Goal: Information Seeking & Learning: Check status

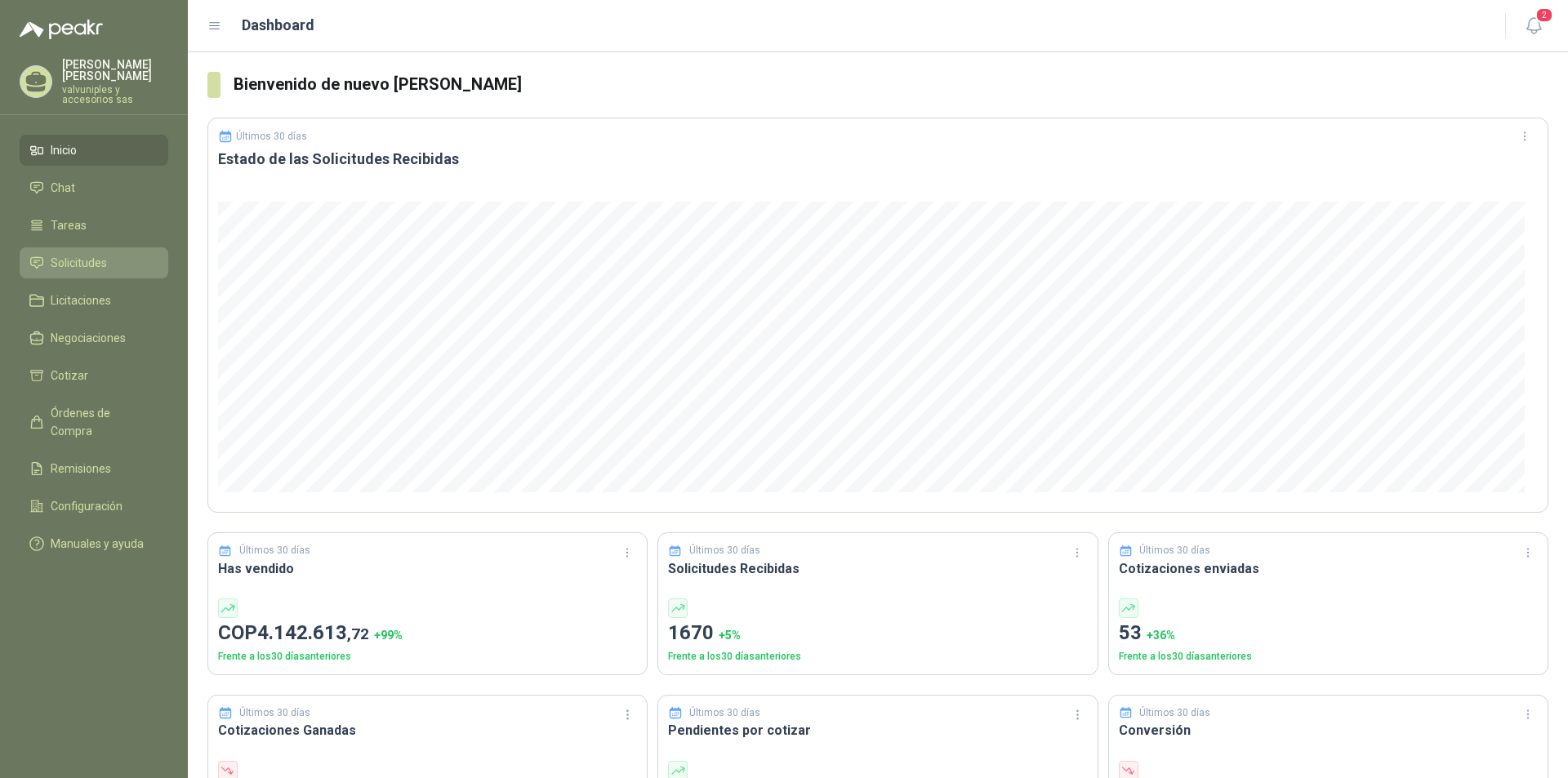
click at [52, 254] on span "Solicitudes" at bounding box center [79, 263] width 56 height 18
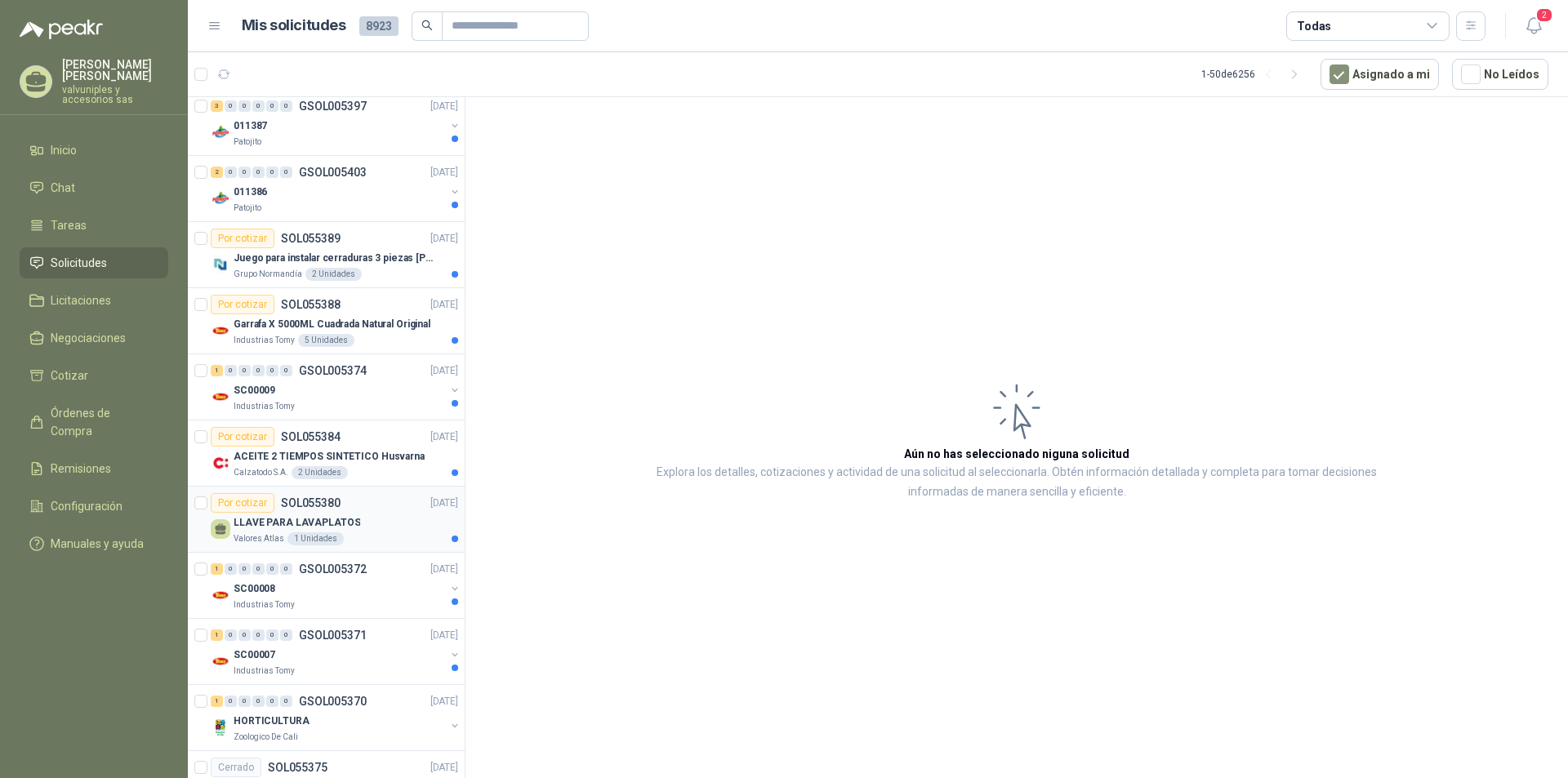
scroll to position [979, 0]
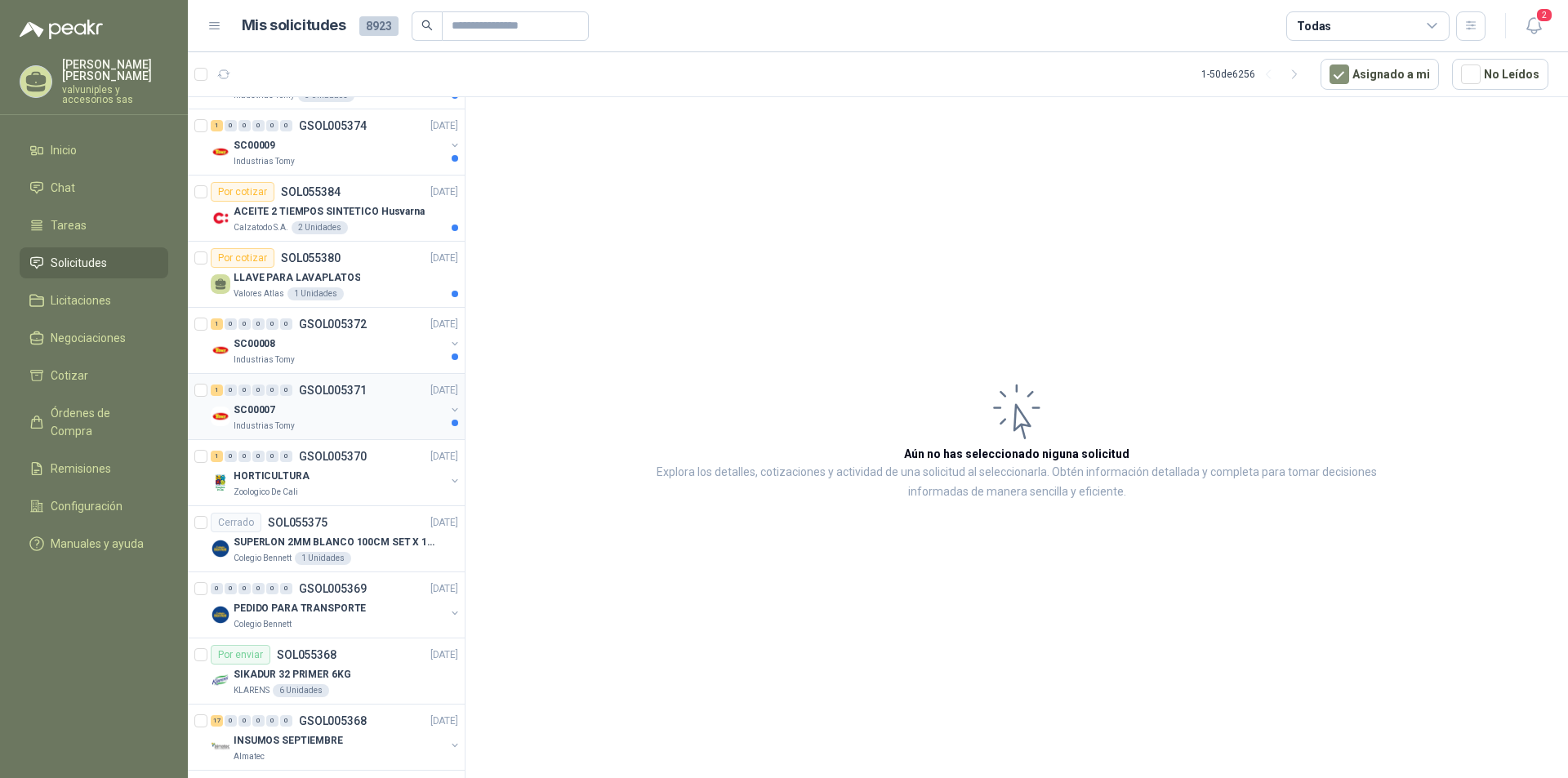
click at [268, 413] on p "SC00007" at bounding box center [253, 410] width 41 height 15
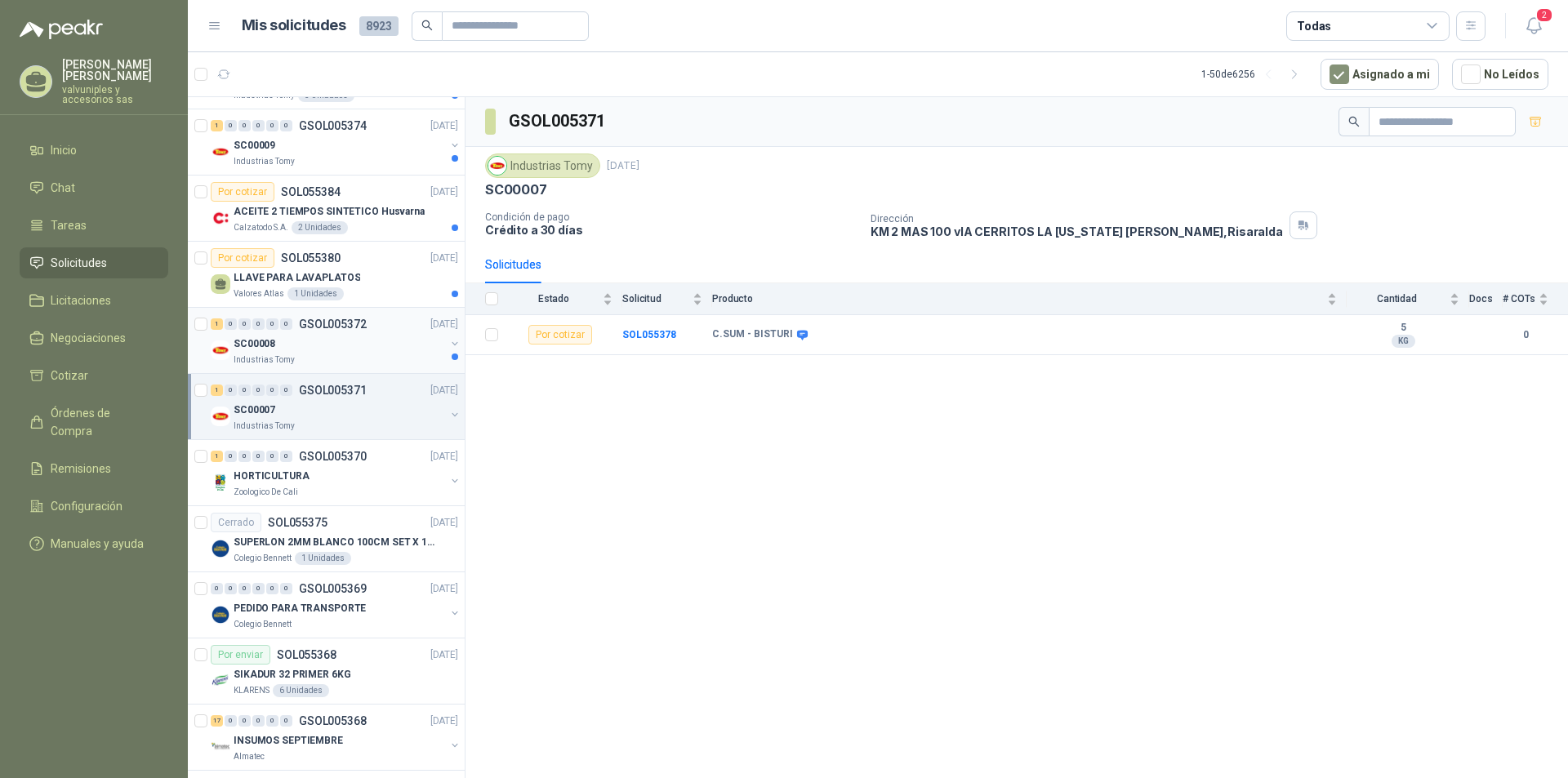
click at [253, 342] on p "SC00008" at bounding box center [253, 344] width 41 height 15
click at [266, 276] on p "LLAVE PARA LAVAPLATOS" at bounding box center [296, 278] width 126 height 15
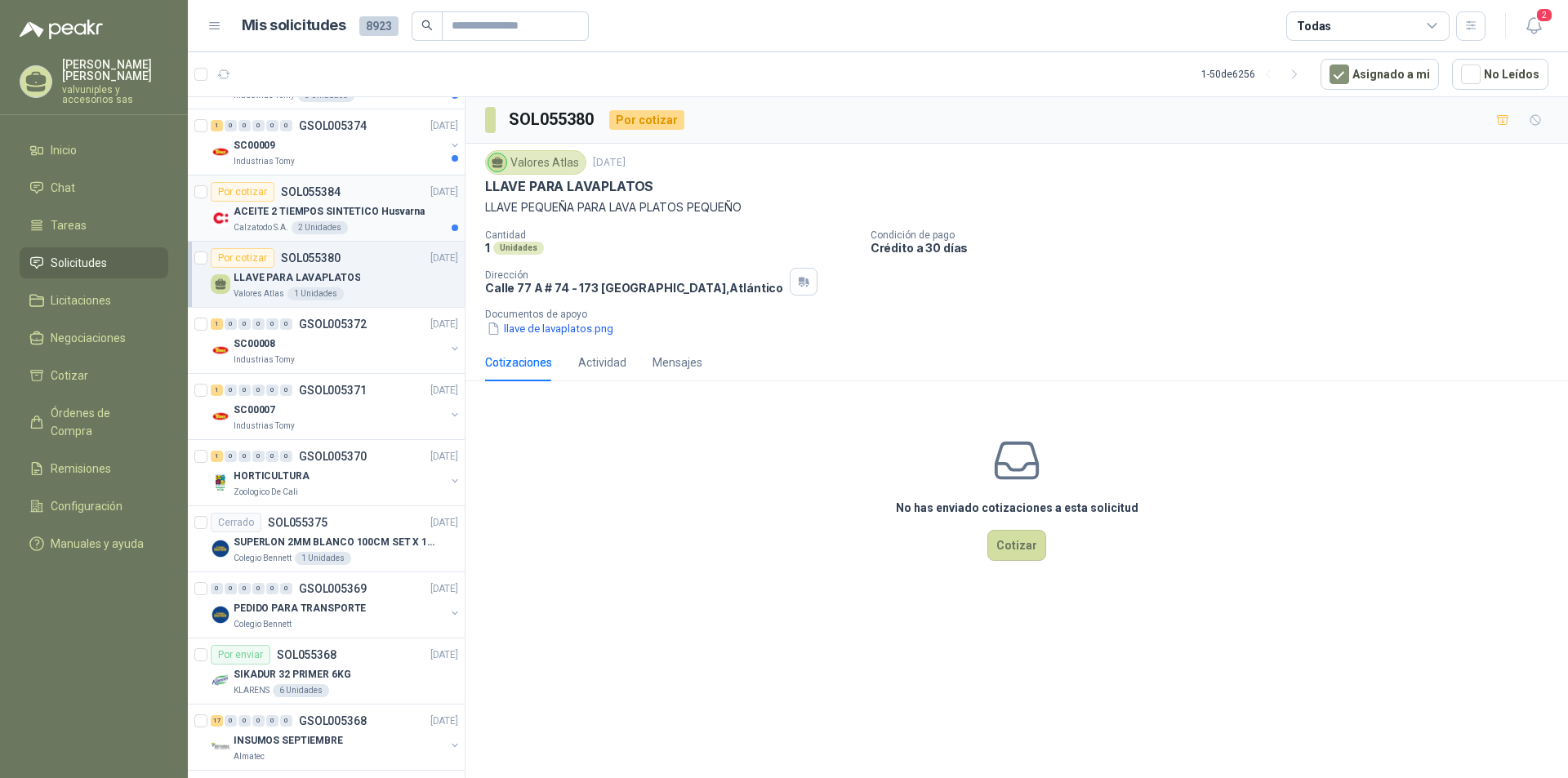
click at [281, 212] on p "ACEITE 2 TIEMPOS SINTETICO Husvarna" at bounding box center [328, 212] width 191 height 15
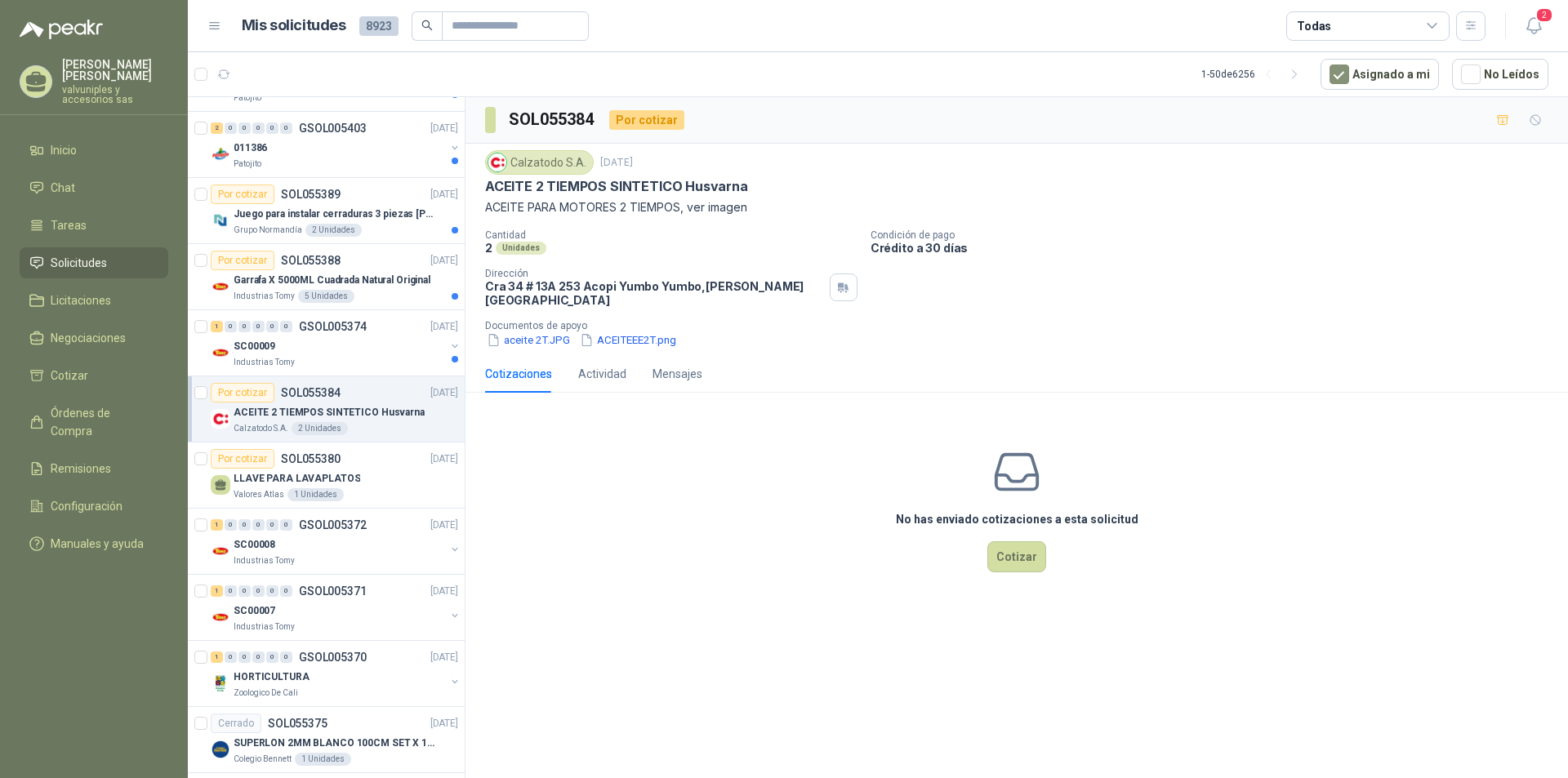
scroll to position [758, 0]
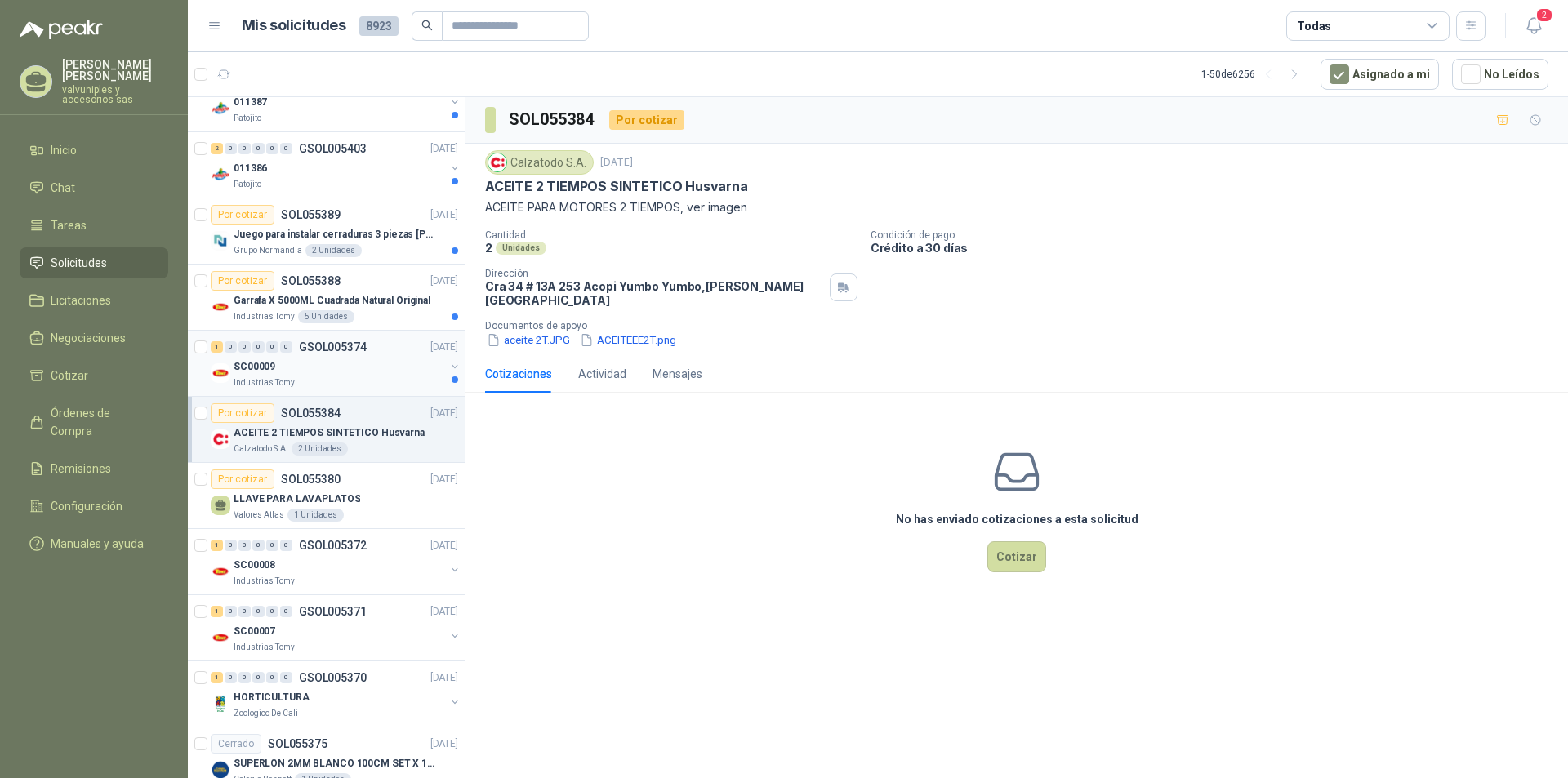
click at [265, 367] on p "SC00009" at bounding box center [253, 367] width 41 height 15
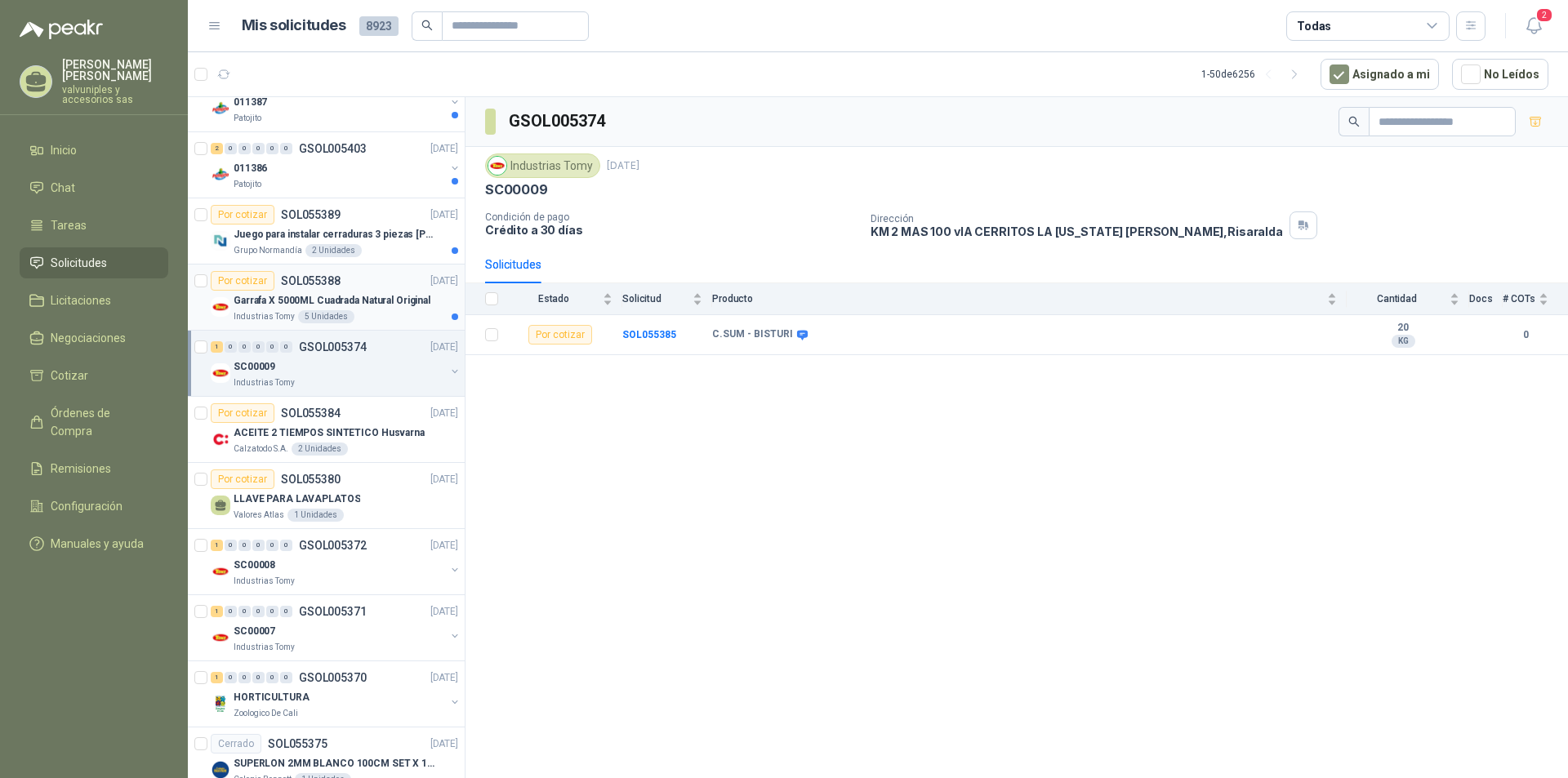
click at [274, 302] on p "Garrafa X 5000ML Cuadrada Natural Original" at bounding box center [331, 300] width 196 height 15
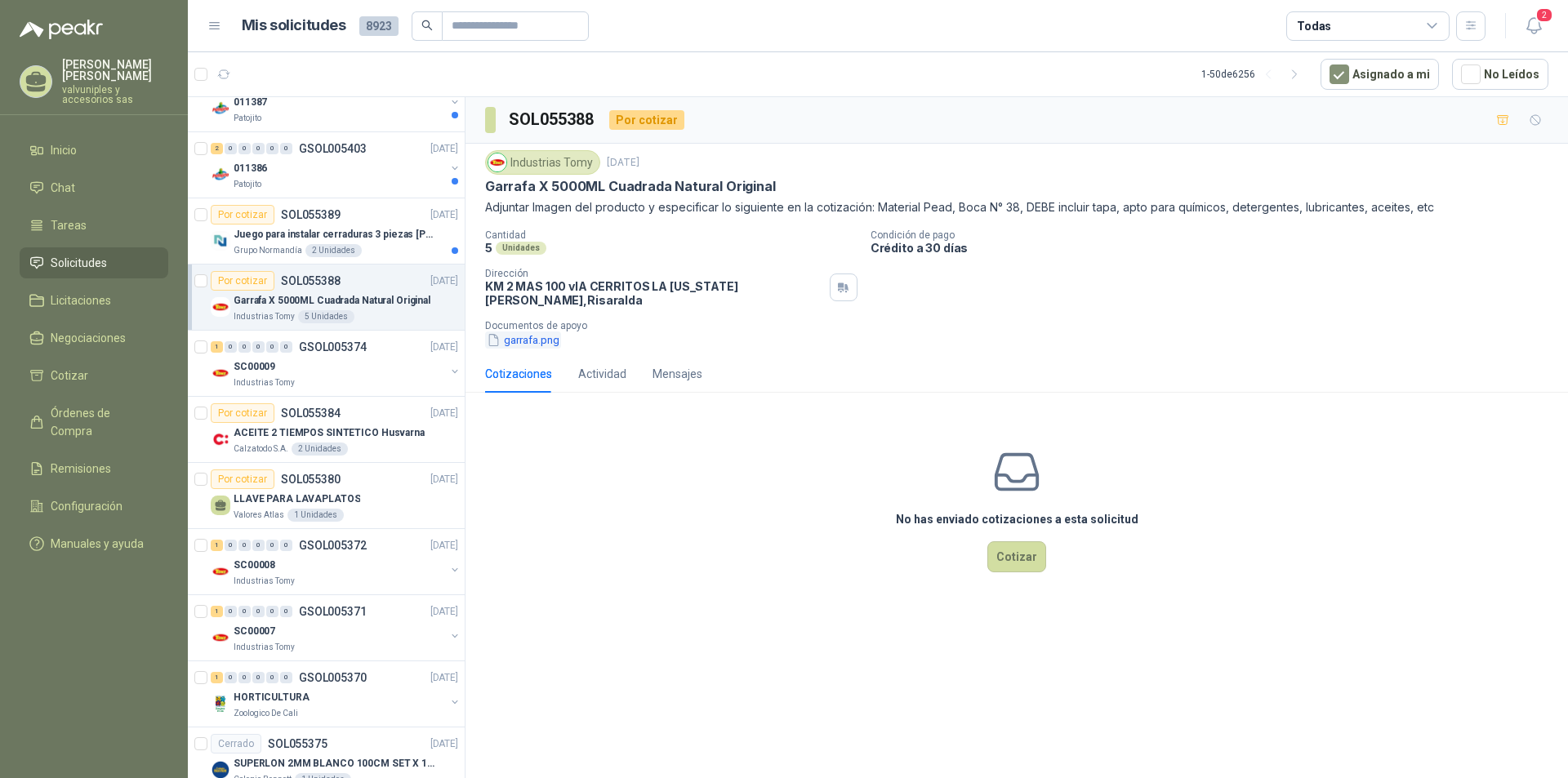
click at [502, 332] on button "garrafa.png" at bounding box center [523, 340] width 76 height 17
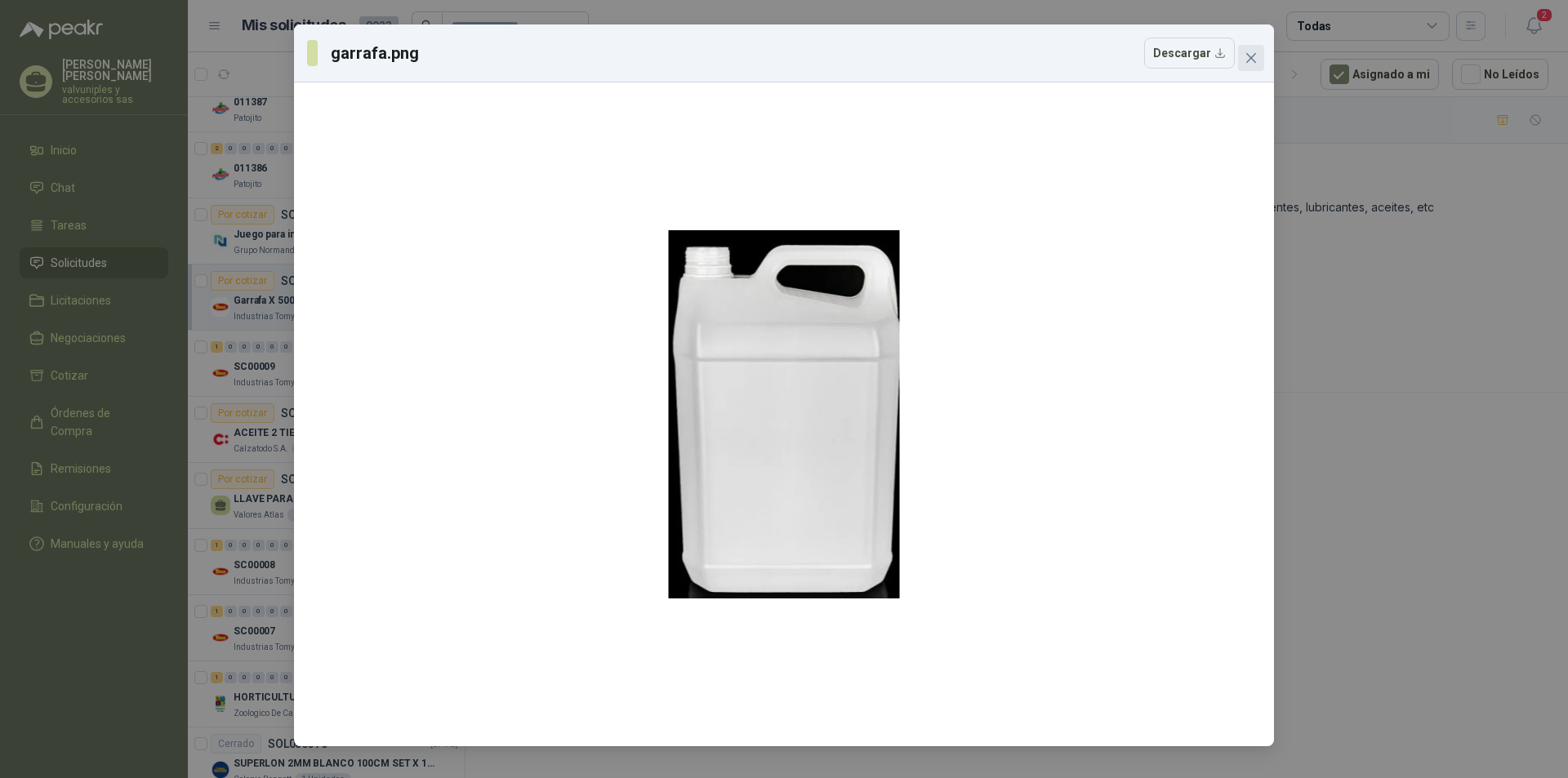
click at [1255, 52] on icon "close" at bounding box center [1251, 58] width 13 height 13
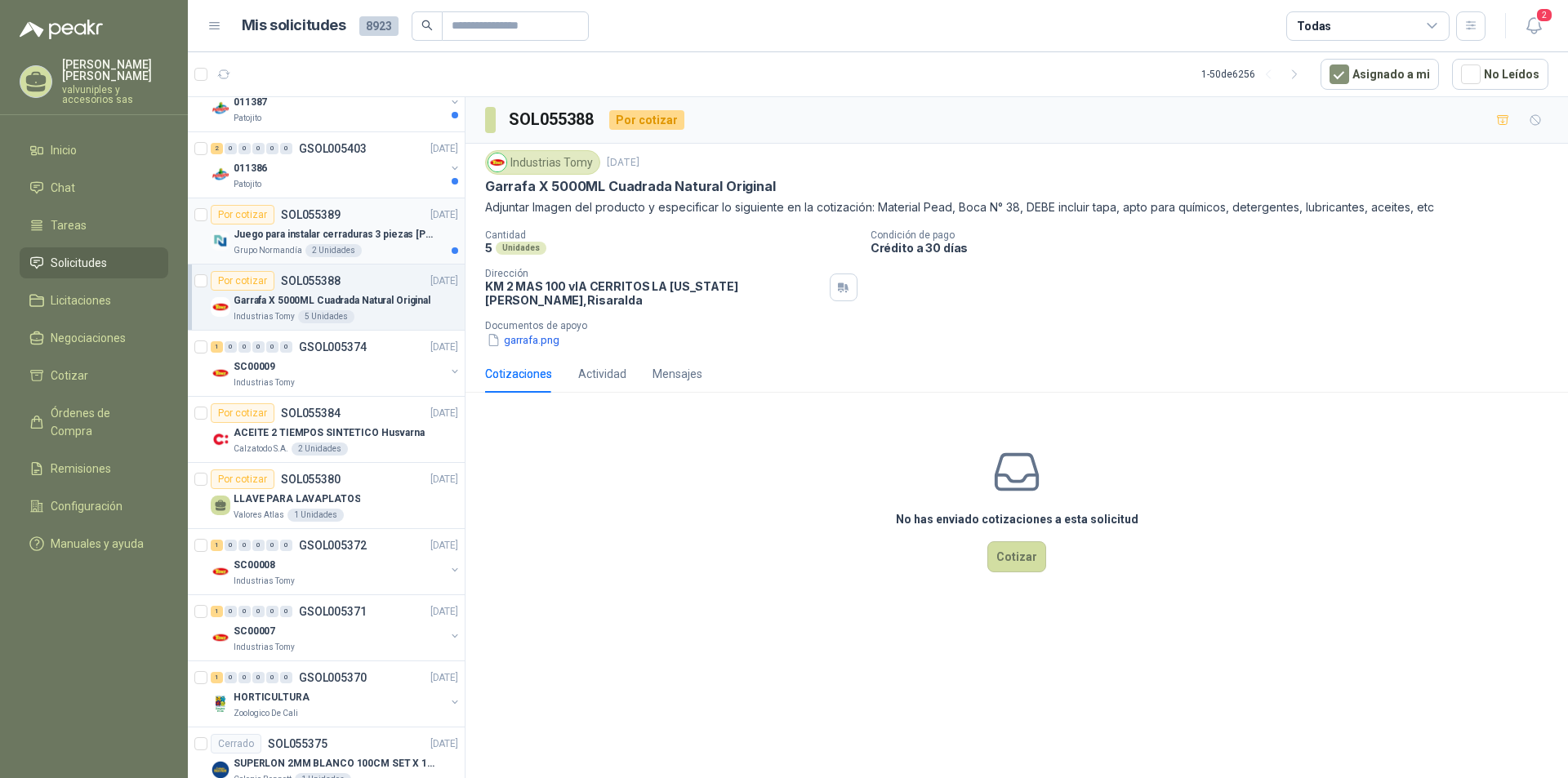
click at [277, 233] on p "Juego para instalar cerraduras 3 piezas [PERSON_NAME] [PERSON_NAME] - Pretul" at bounding box center [334, 235] width 203 height 15
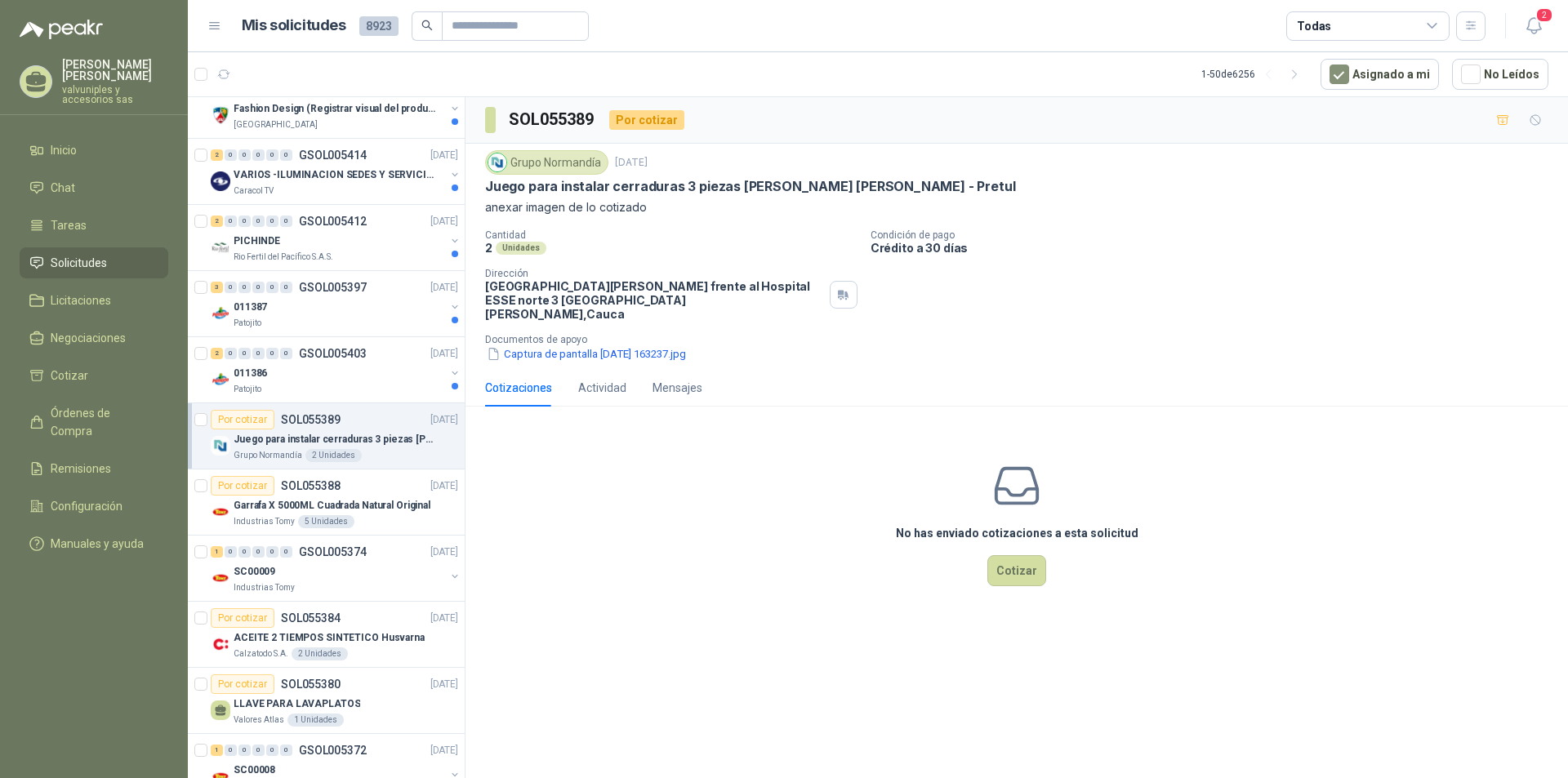
scroll to position [549, 0]
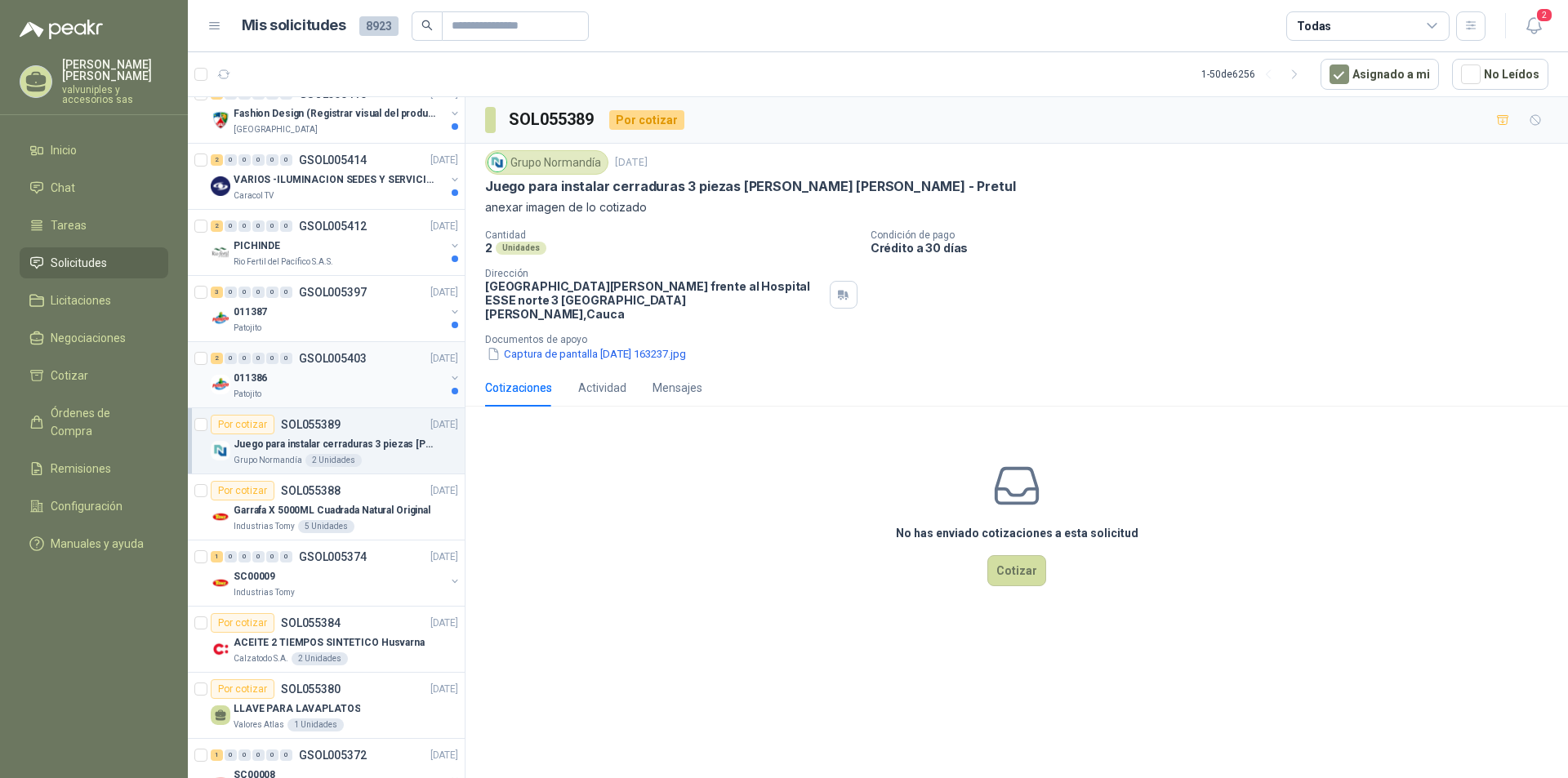
click at [254, 373] on p "011386" at bounding box center [249, 378] width 34 height 15
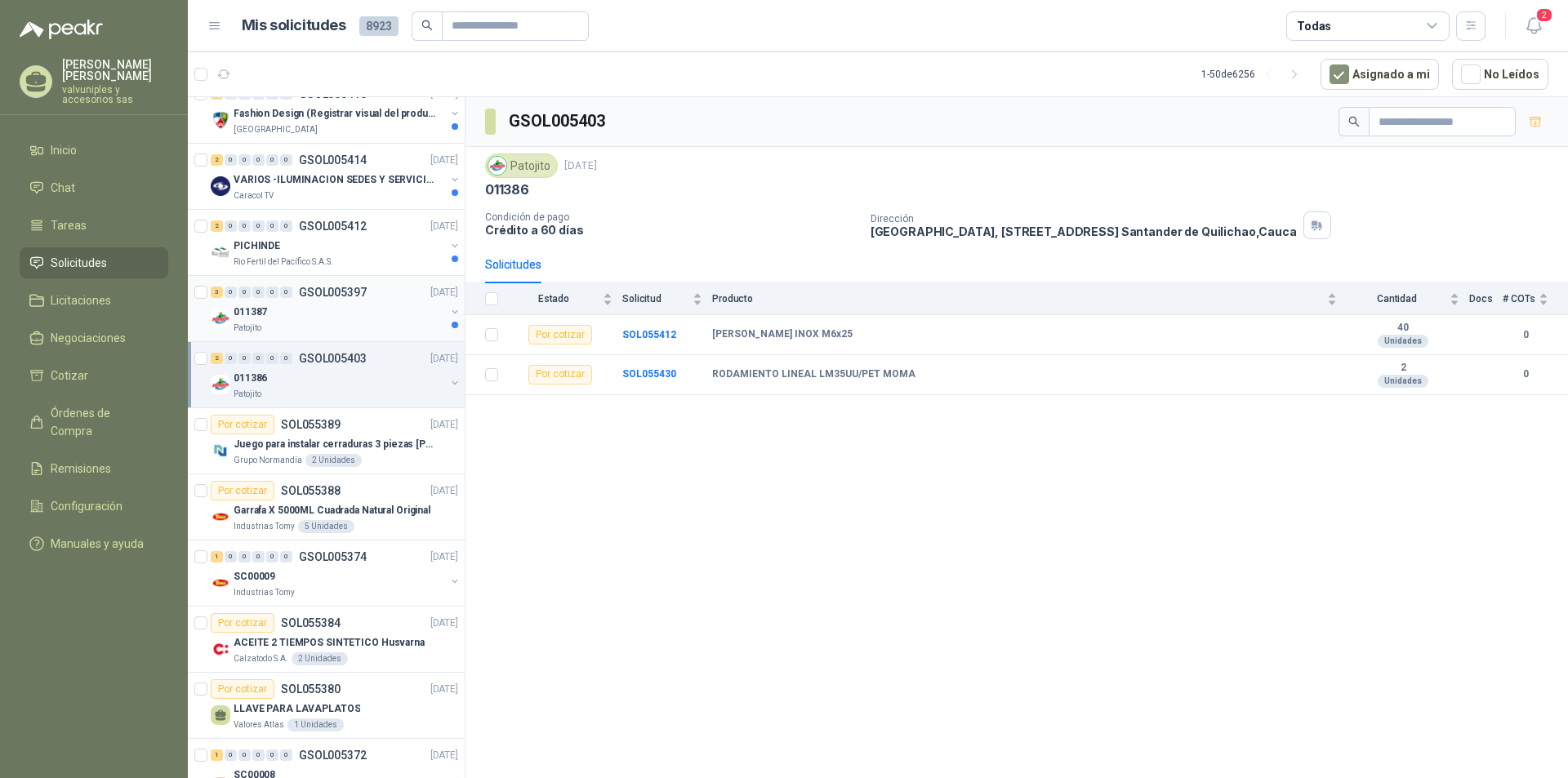
click at [249, 315] on p "011387" at bounding box center [249, 312] width 34 height 15
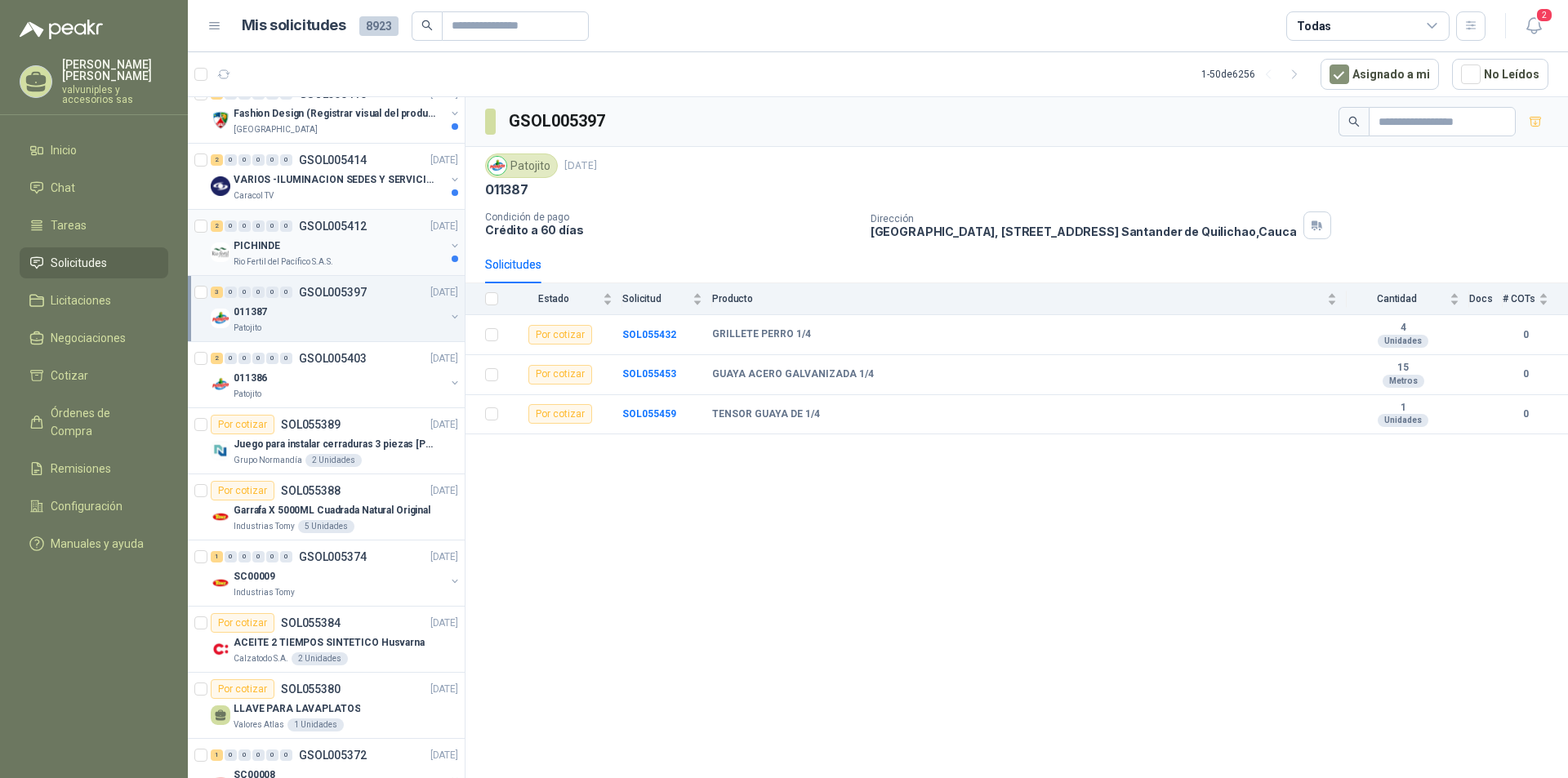
click at [252, 241] on p "PICHINDE" at bounding box center [256, 246] width 46 height 15
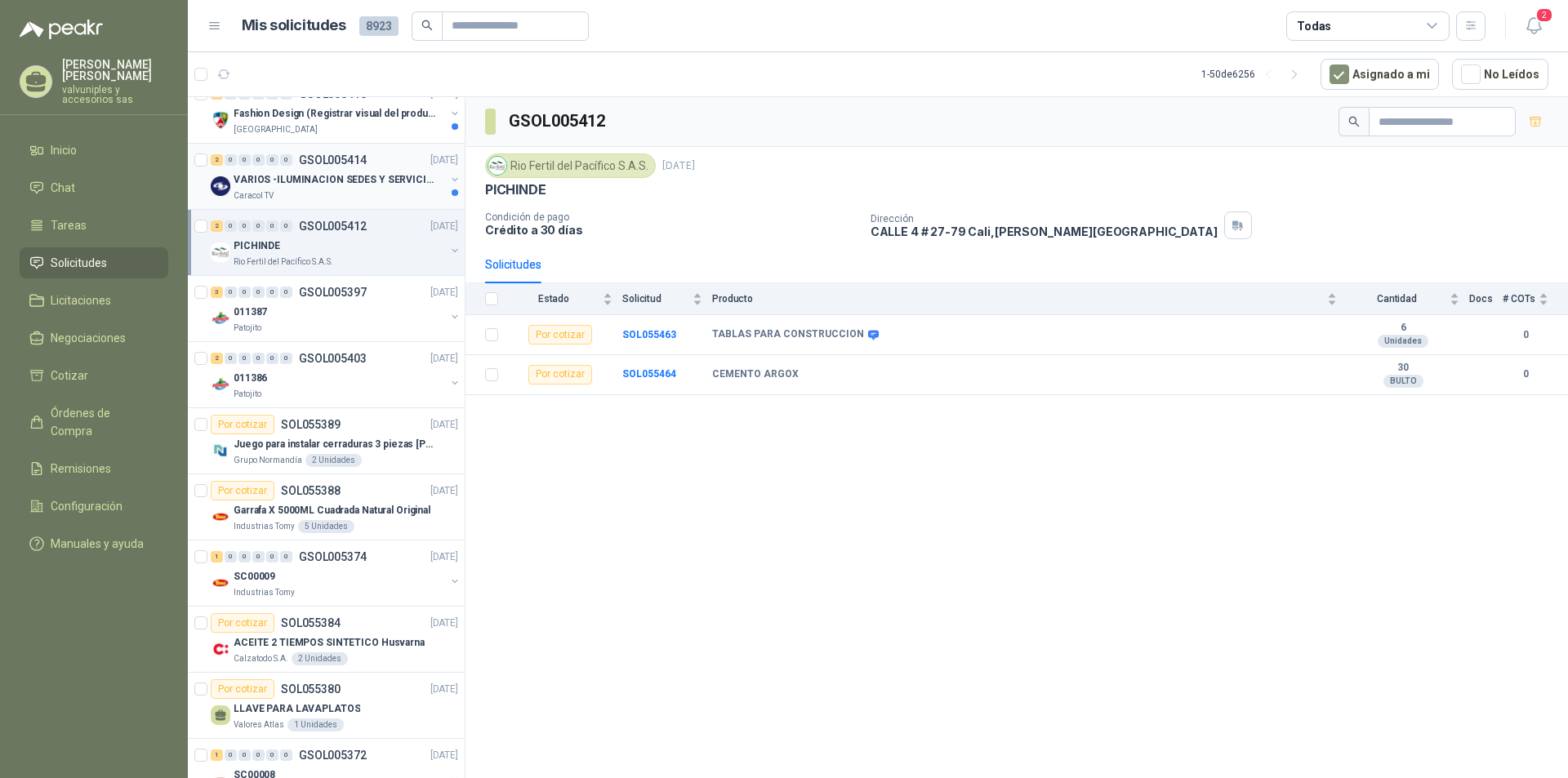
click at [271, 183] on p "VARIOS -ILUMINACION SEDES Y SERVICIOS" at bounding box center [334, 180] width 203 height 15
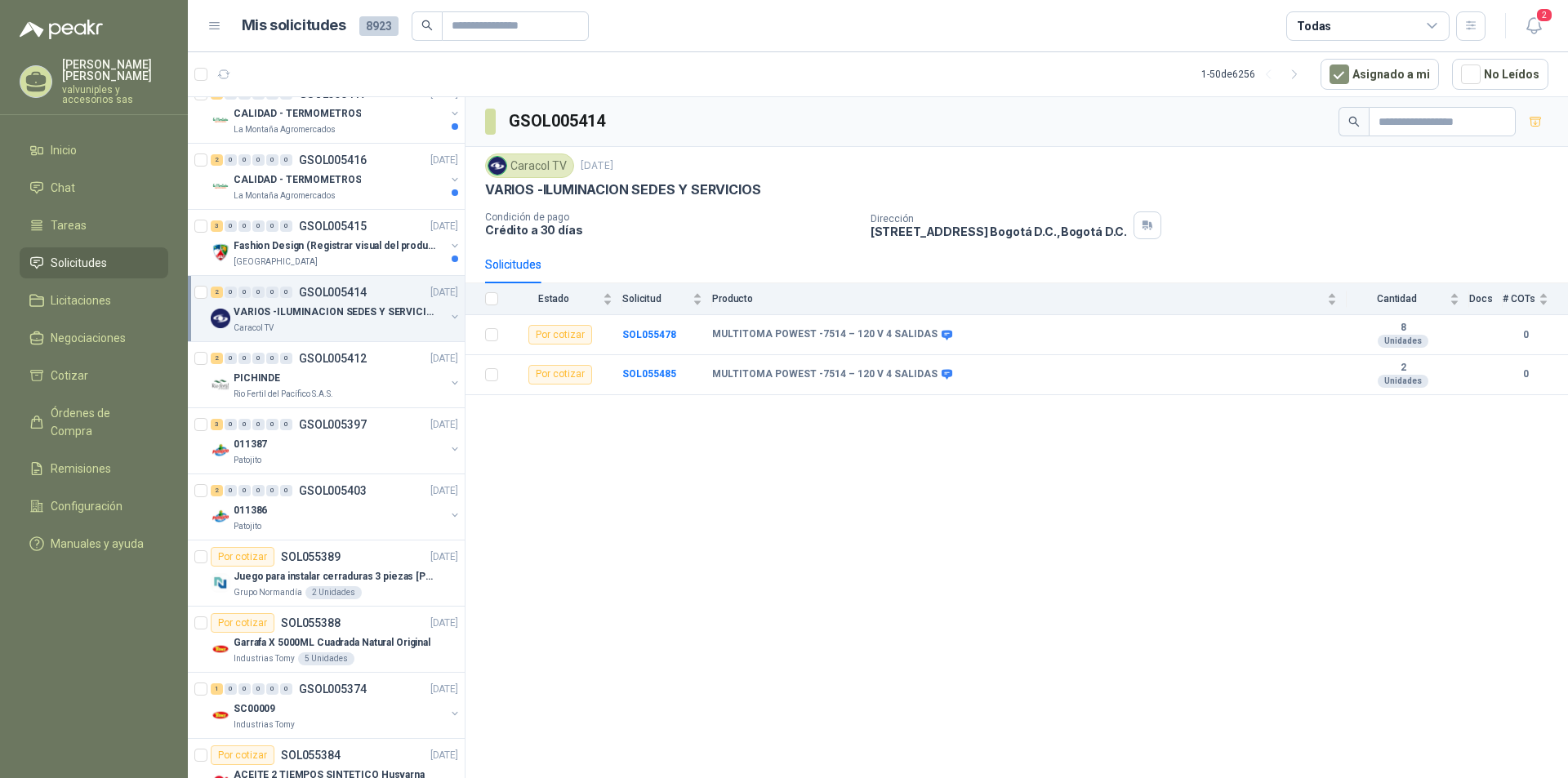
scroll to position [407, 0]
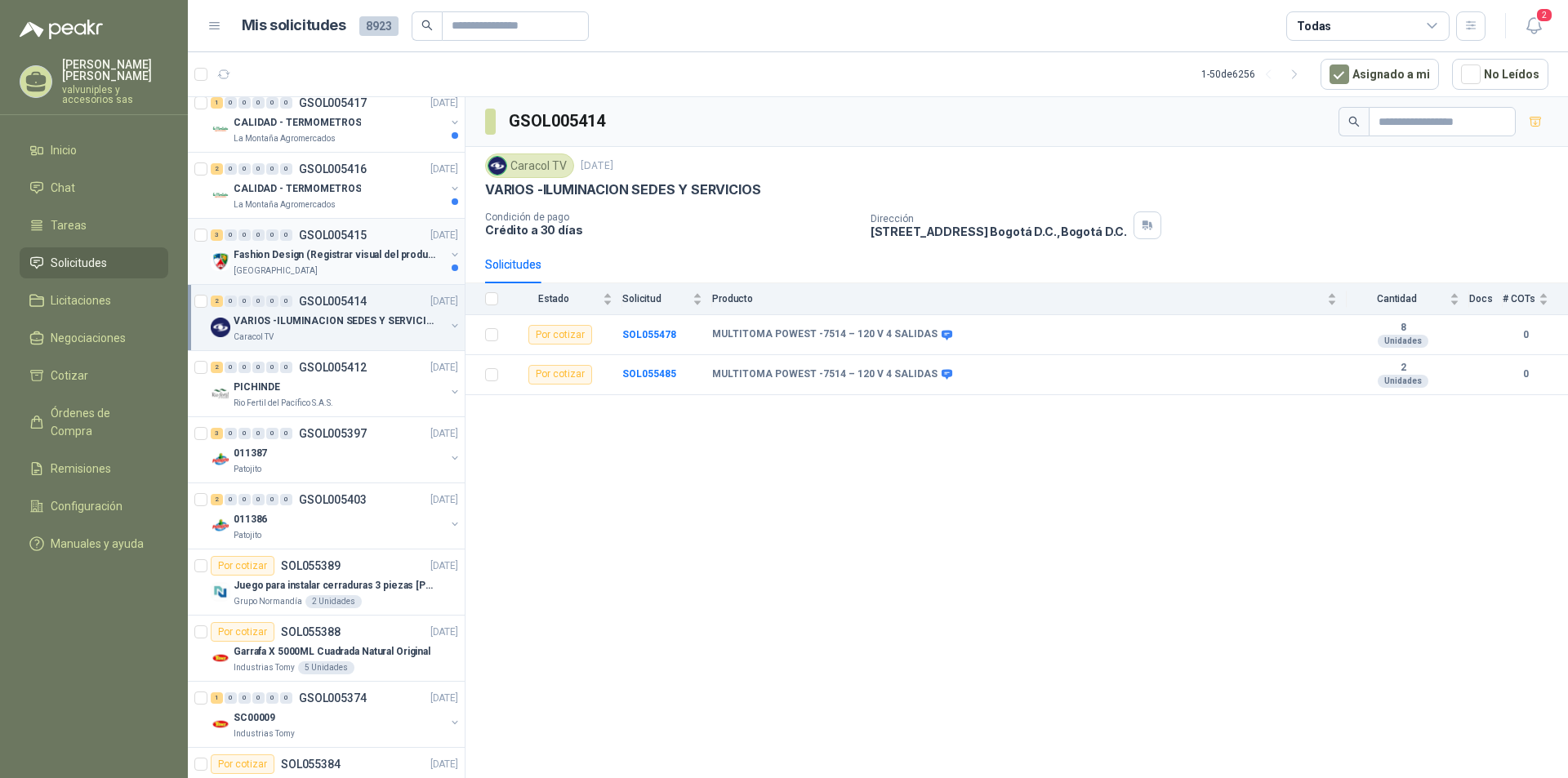
click at [296, 251] on p "Fashion Design (Registrar visual del producto)" at bounding box center [334, 255] width 203 height 15
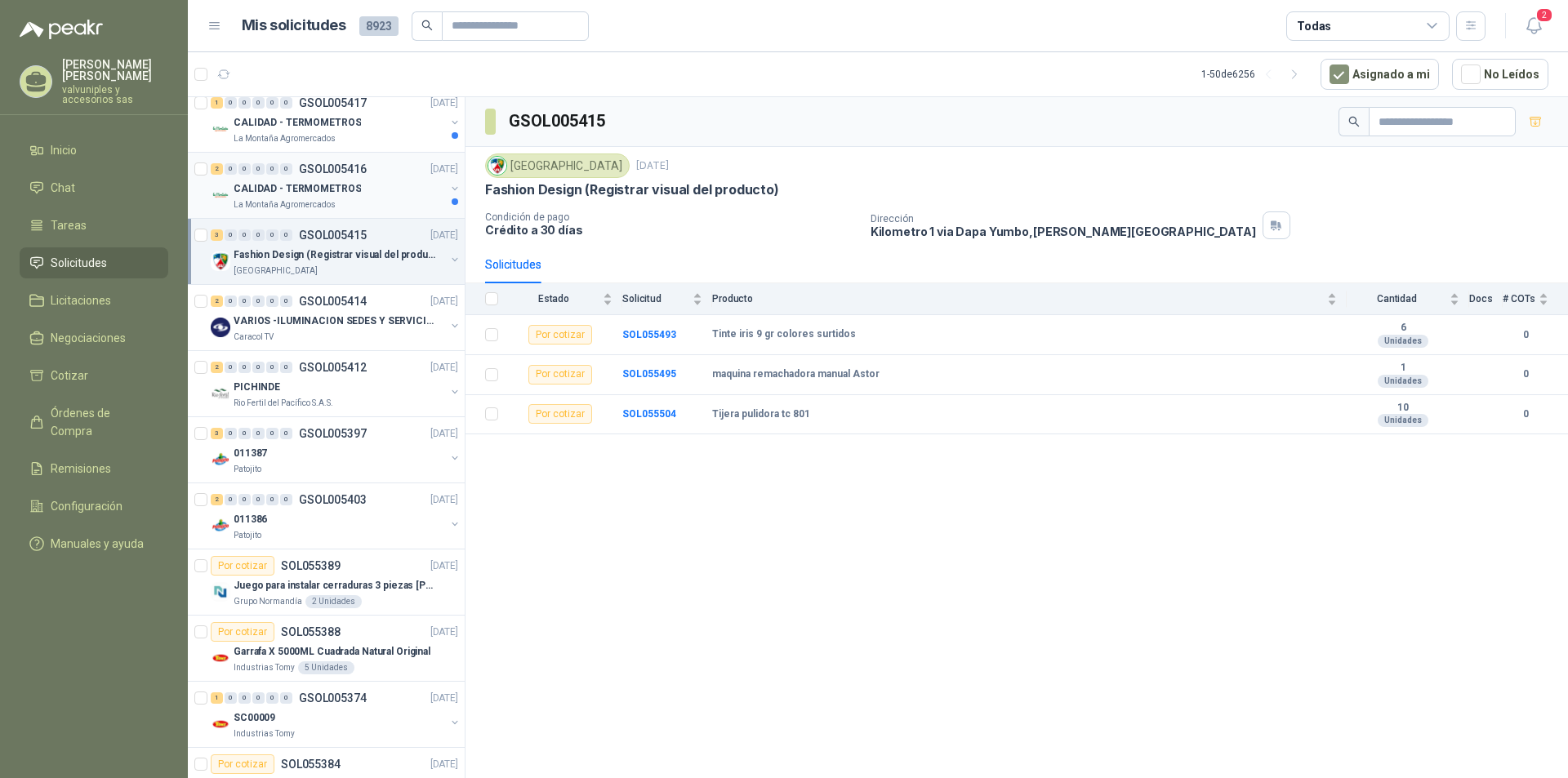
click at [255, 187] on p "CALIDAD - TERMOMETROS" at bounding box center [297, 189] width 127 height 15
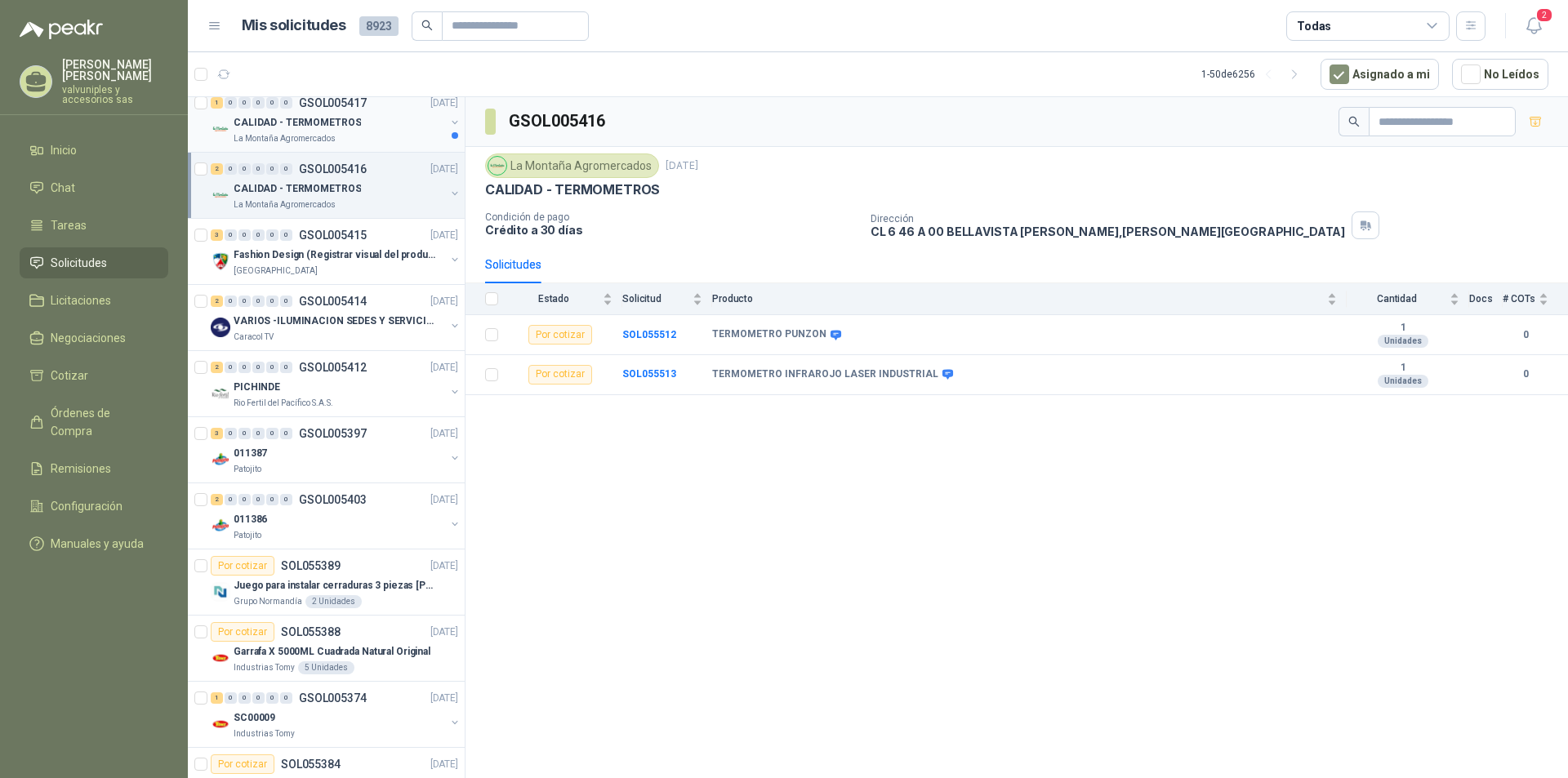
click at [268, 123] on p "CALIDAD - TERMOMETROS" at bounding box center [297, 123] width 127 height 15
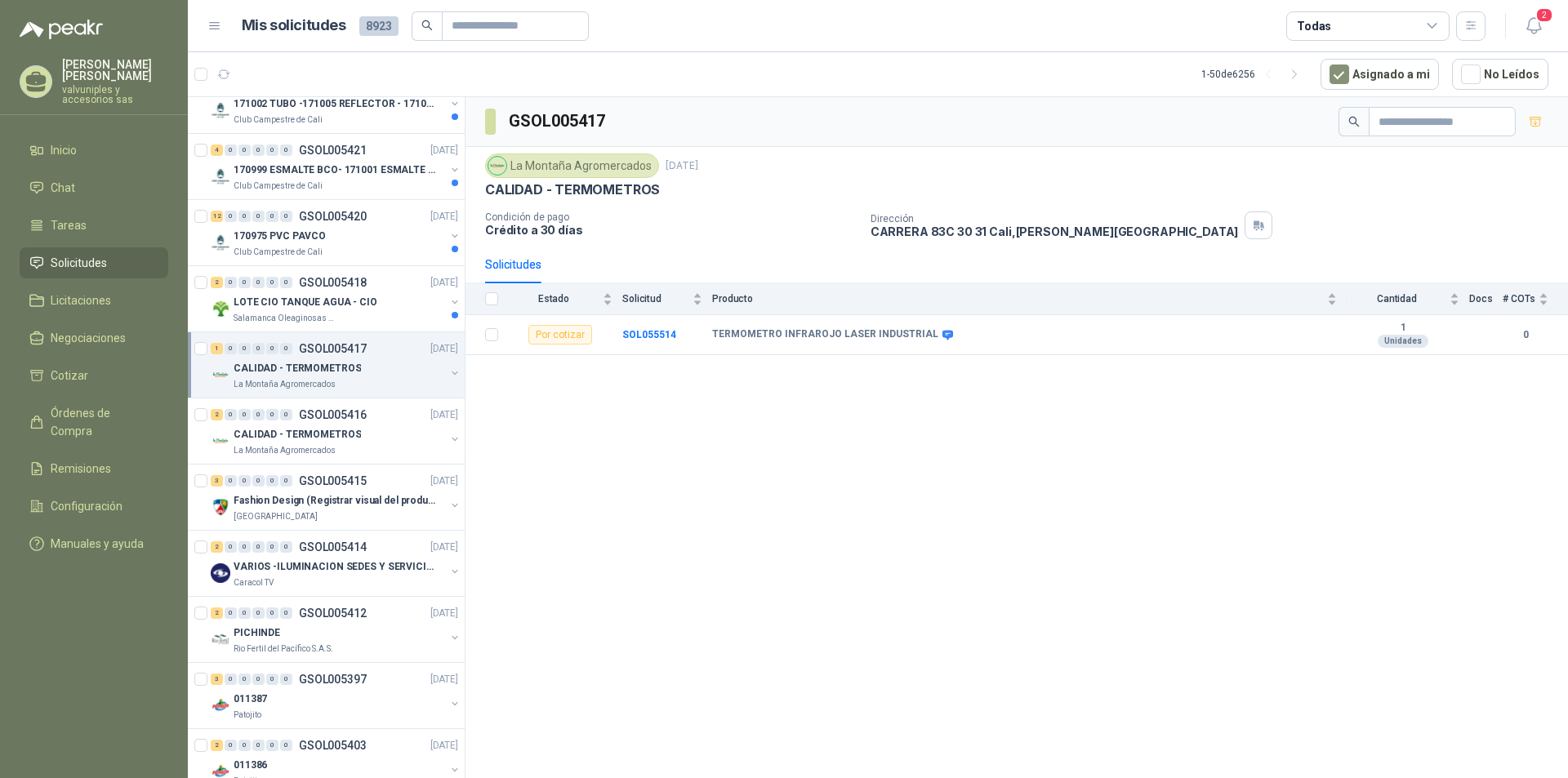
scroll to position [137, 0]
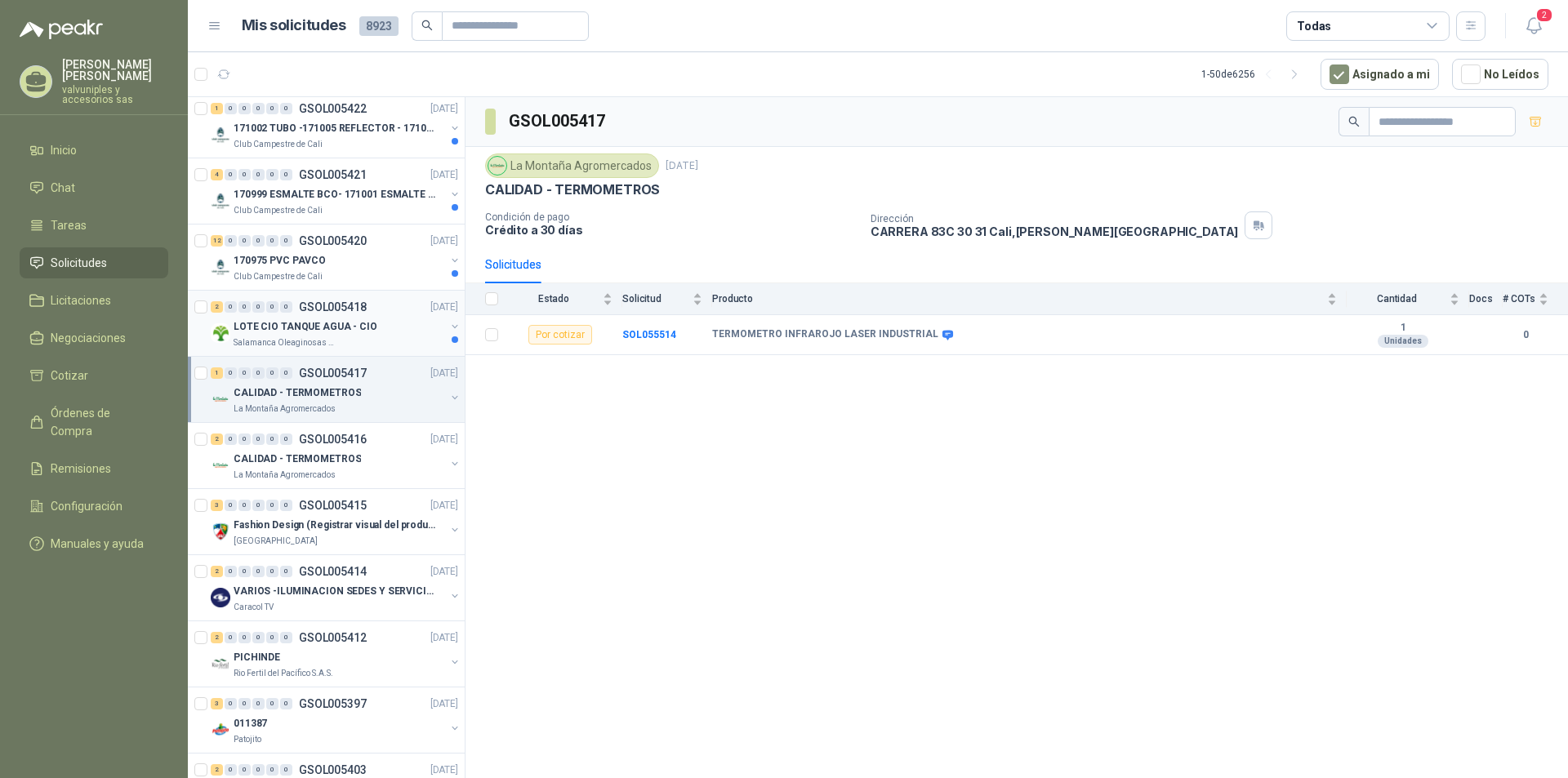
click at [249, 325] on p "LOTE CIO TANQUE AGUA - CIO" at bounding box center [304, 326] width 144 height 15
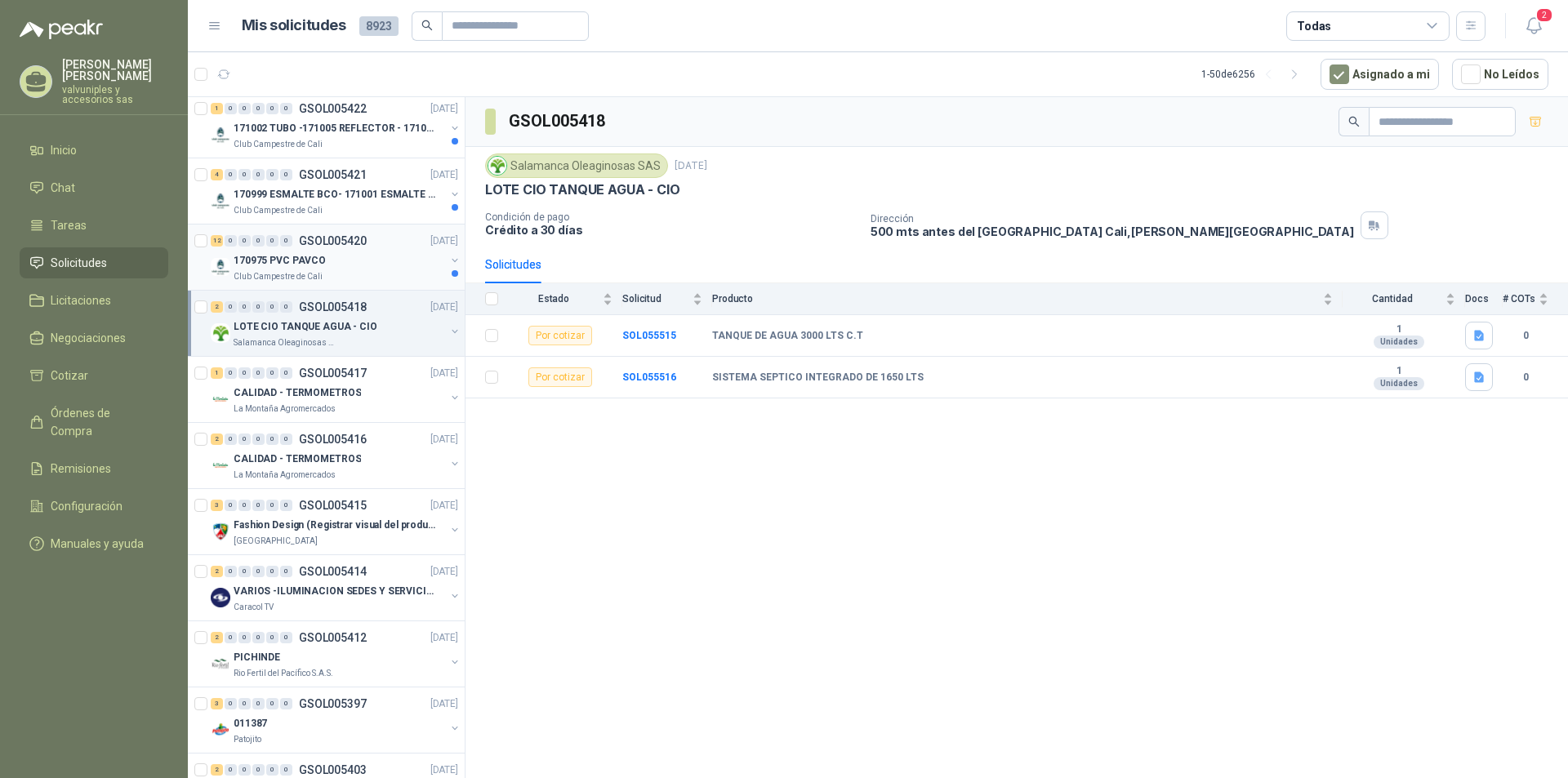
click at [266, 260] on p "170975 PVC PAVCO" at bounding box center [279, 261] width 92 height 15
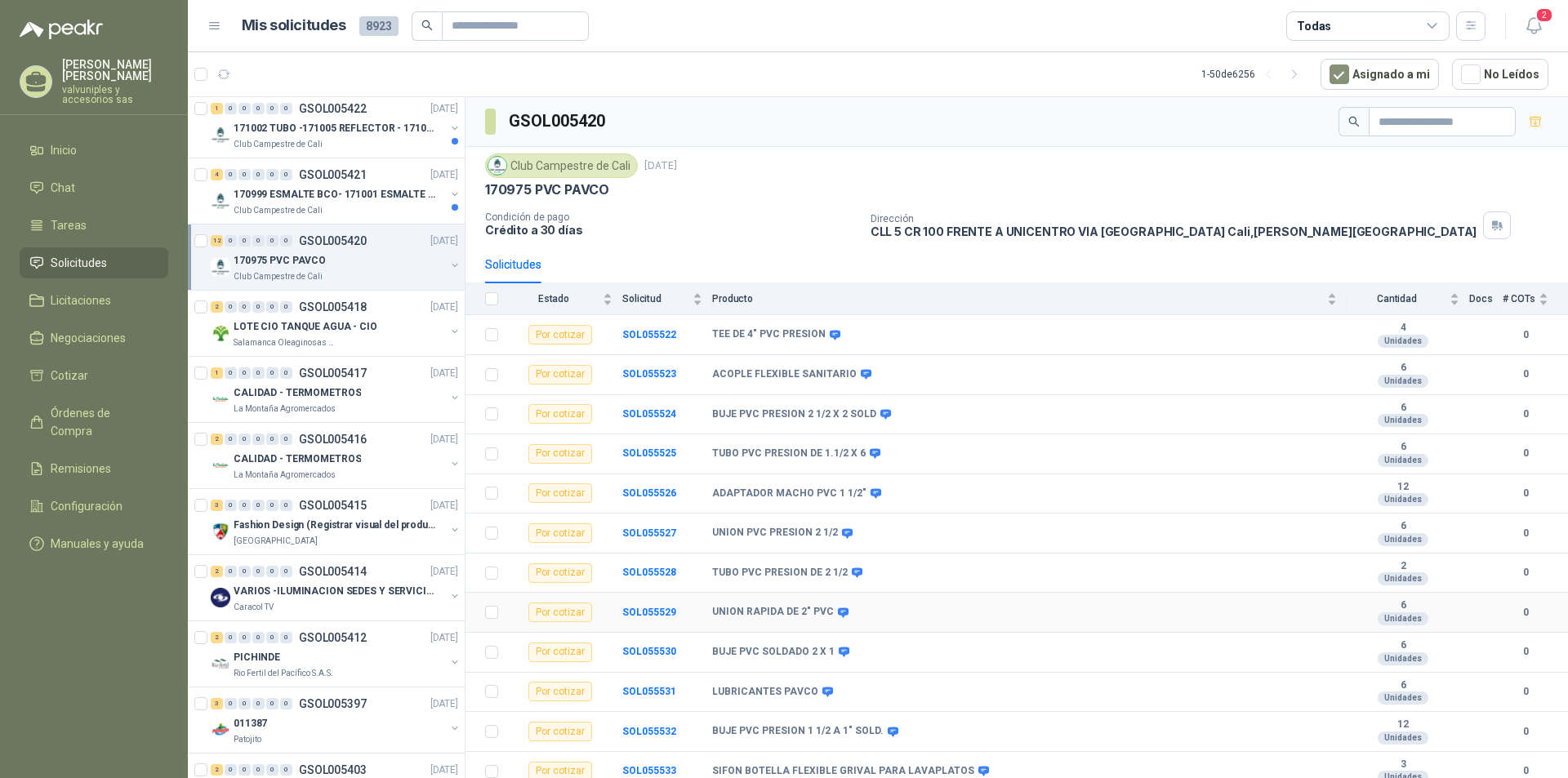
scroll to position [8, 0]
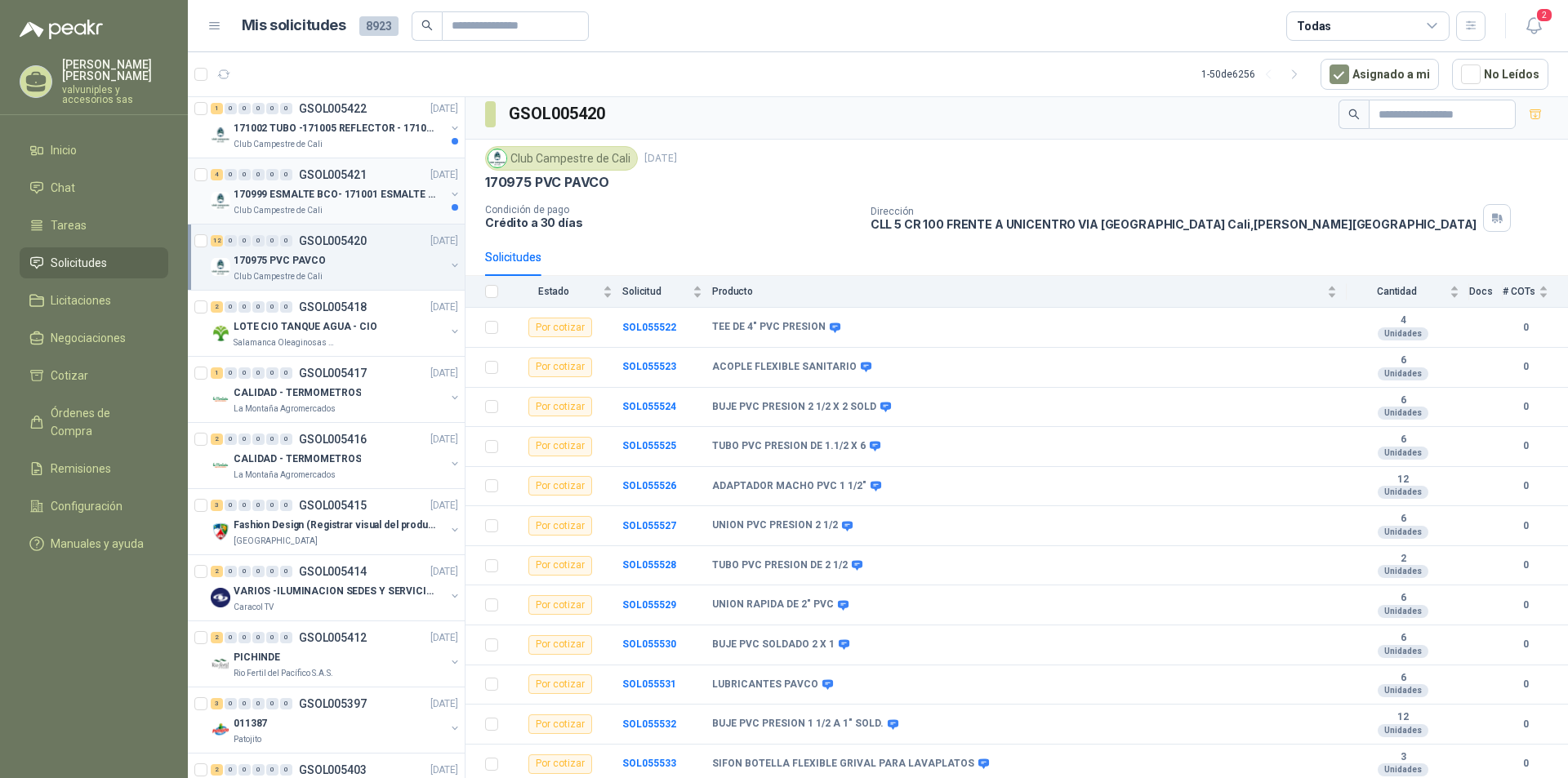
click at [368, 191] on p "170999 ESMALTE BCO- 171001 ESMALTE GRIS" at bounding box center [334, 194] width 203 height 15
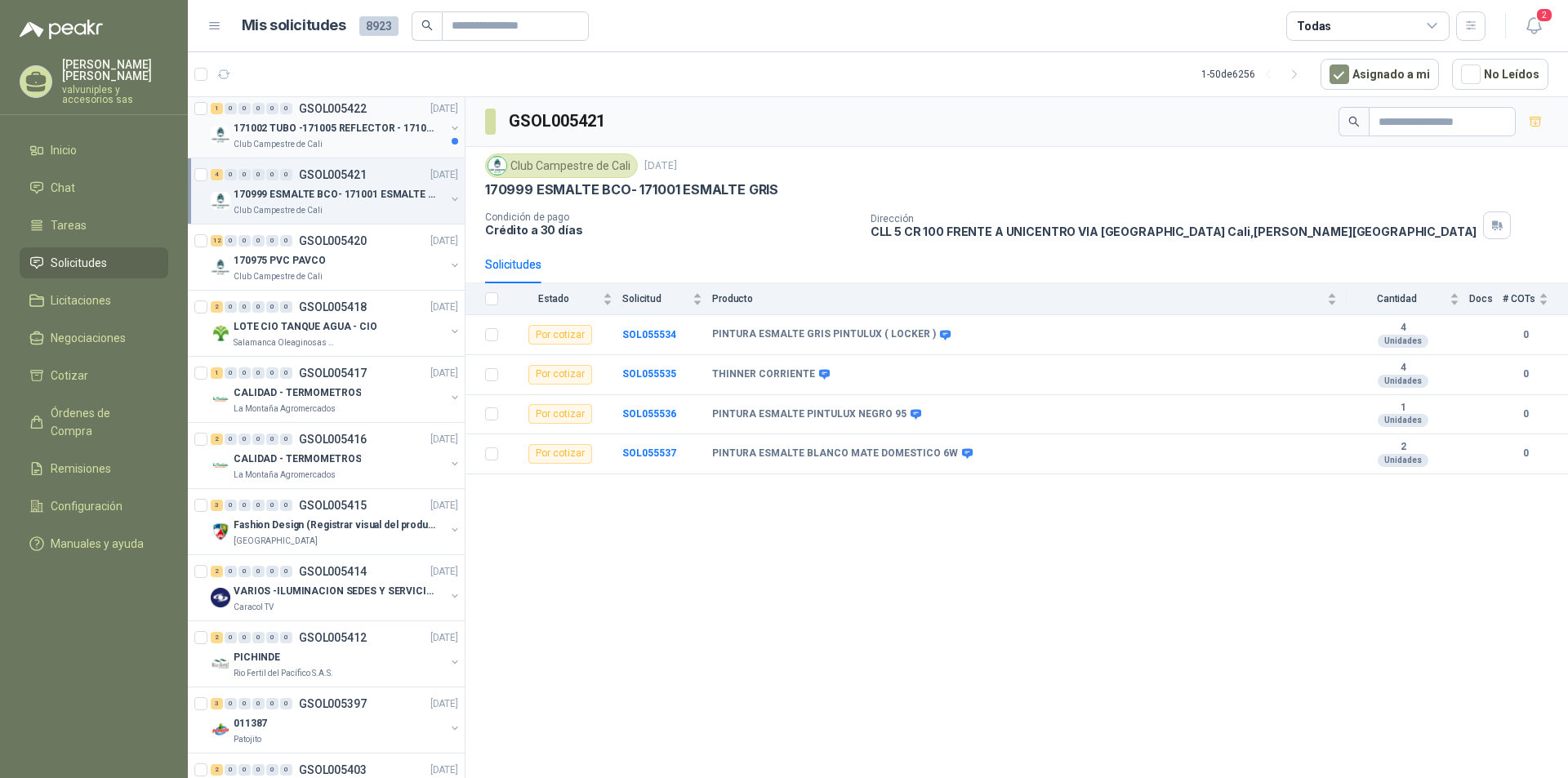
click at [320, 128] on p "171002 TUBO -171005 REFLECTOR - 171007 PANEL" at bounding box center [334, 128] width 203 height 15
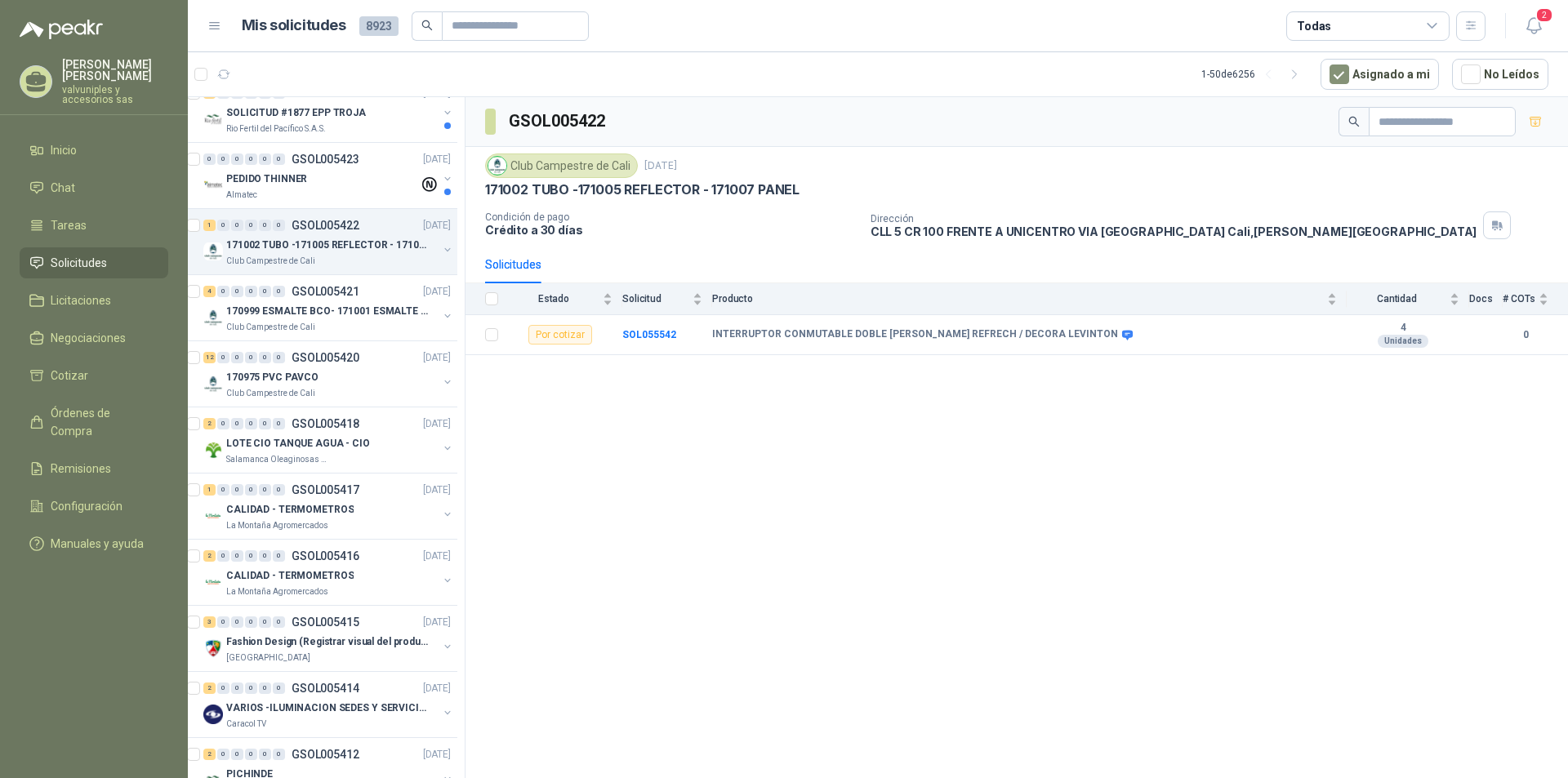
scroll to position [0, 8]
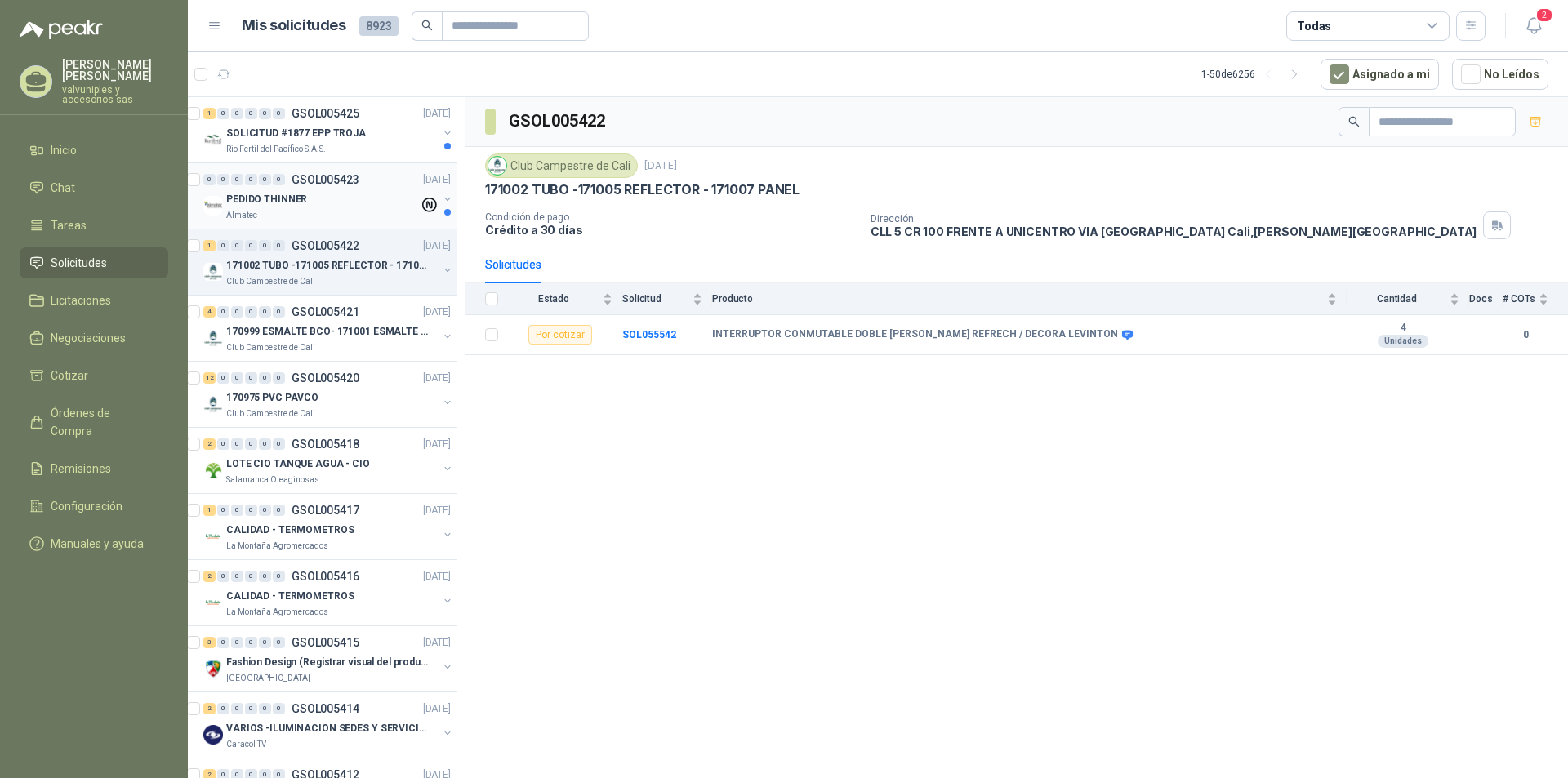
click at [257, 198] on p "PEDIDO THINNER" at bounding box center [267, 199] width 81 height 15
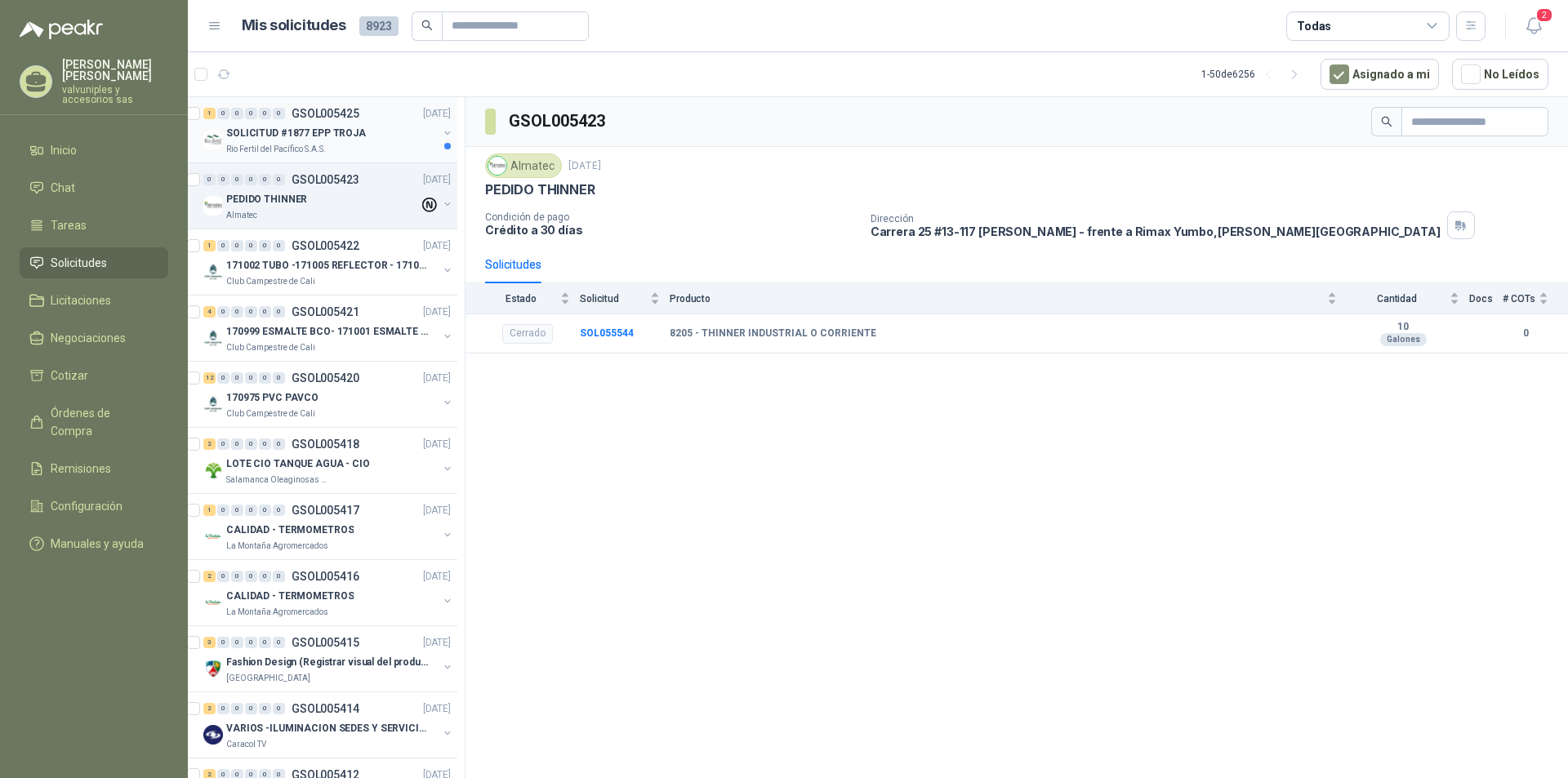
click at [267, 132] on p "SOLICITUD #1877 EPP TROJA" at bounding box center [296, 134] width 140 height 15
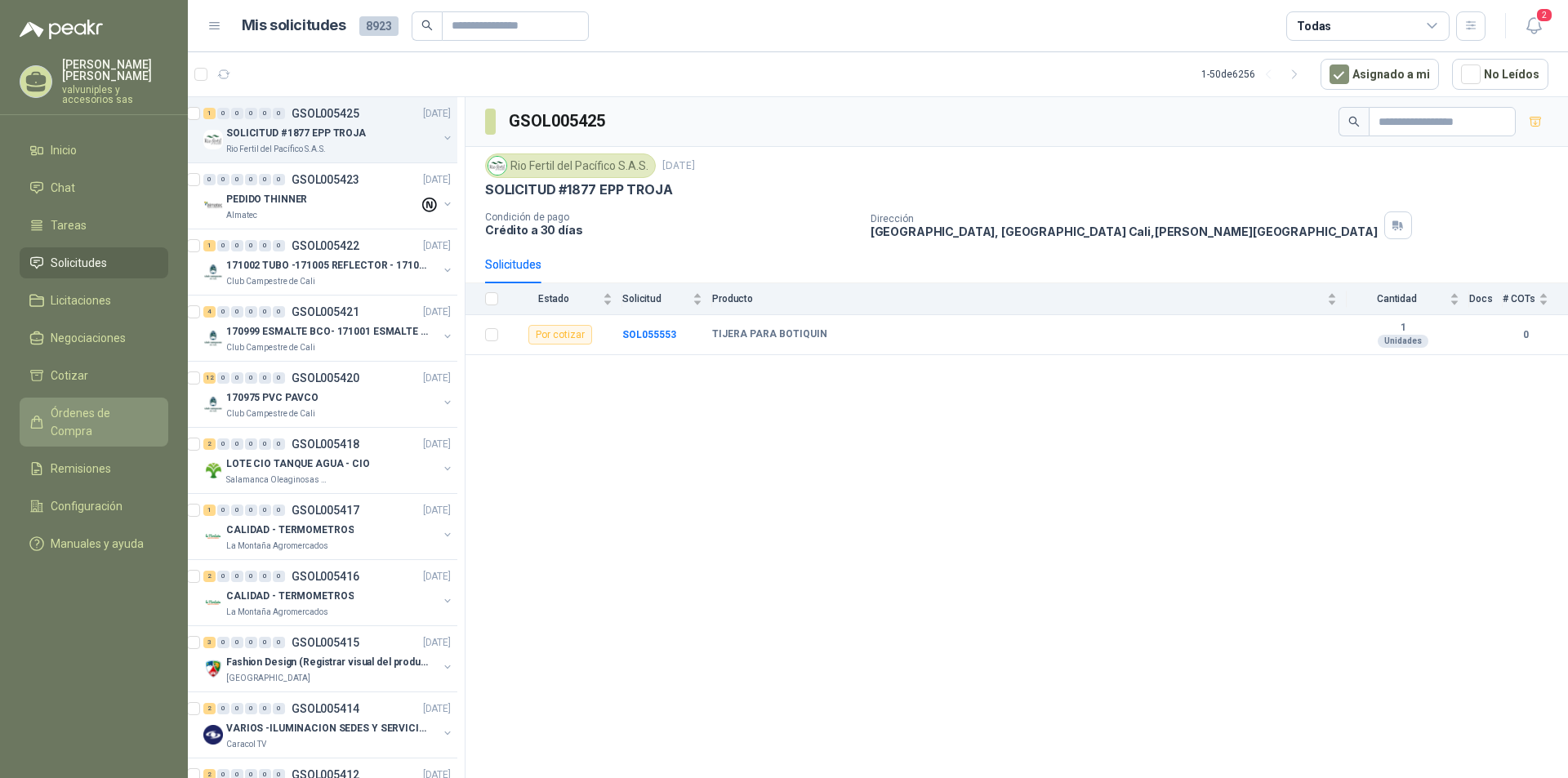
click at [97, 404] on span "Órdenes de Compra" at bounding box center [102, 422] width 102 height 36
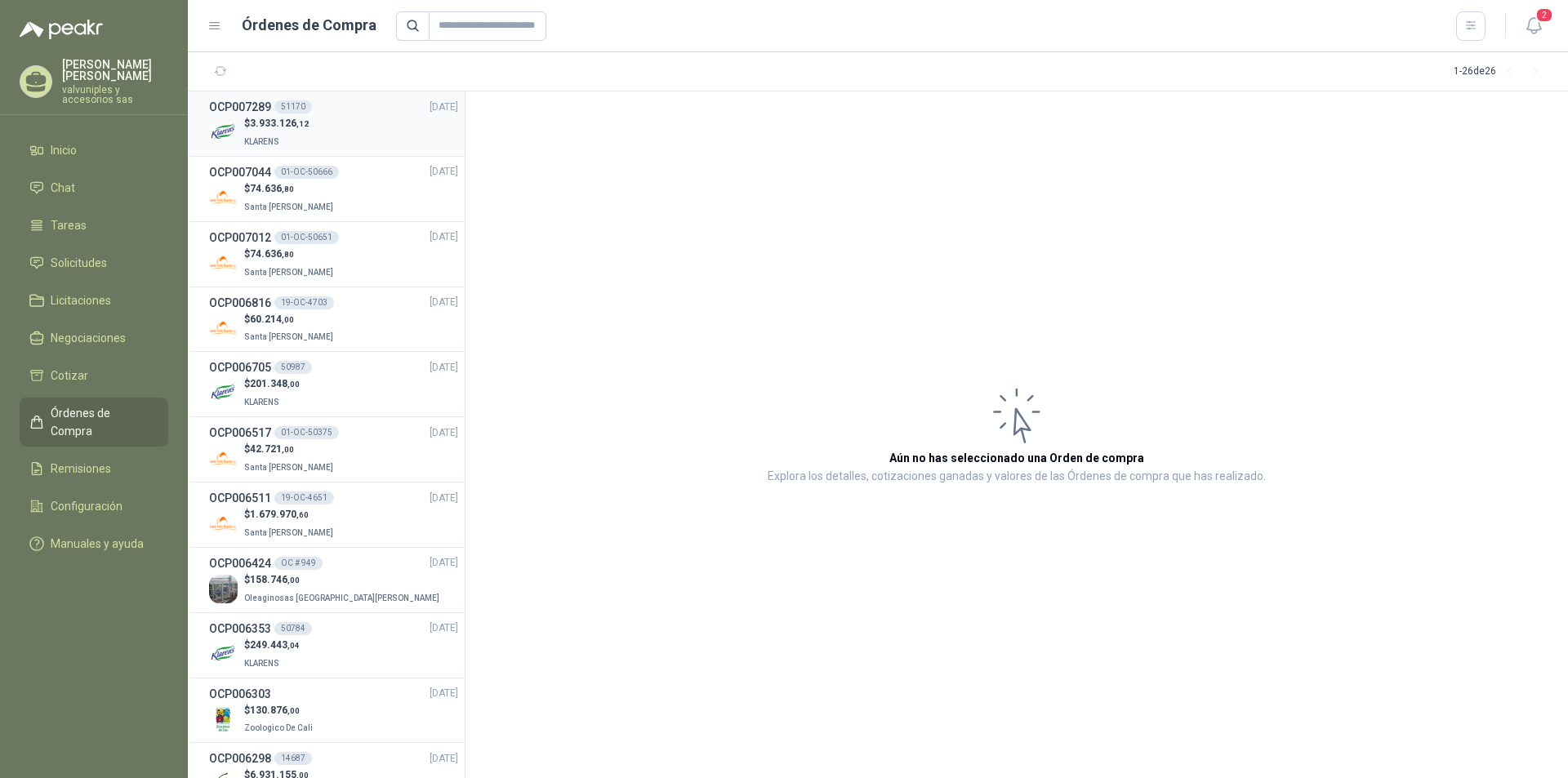
click at [270, 118] on span "3.933.126 ,12" at bounding box center [278, 123] width 59 height 12
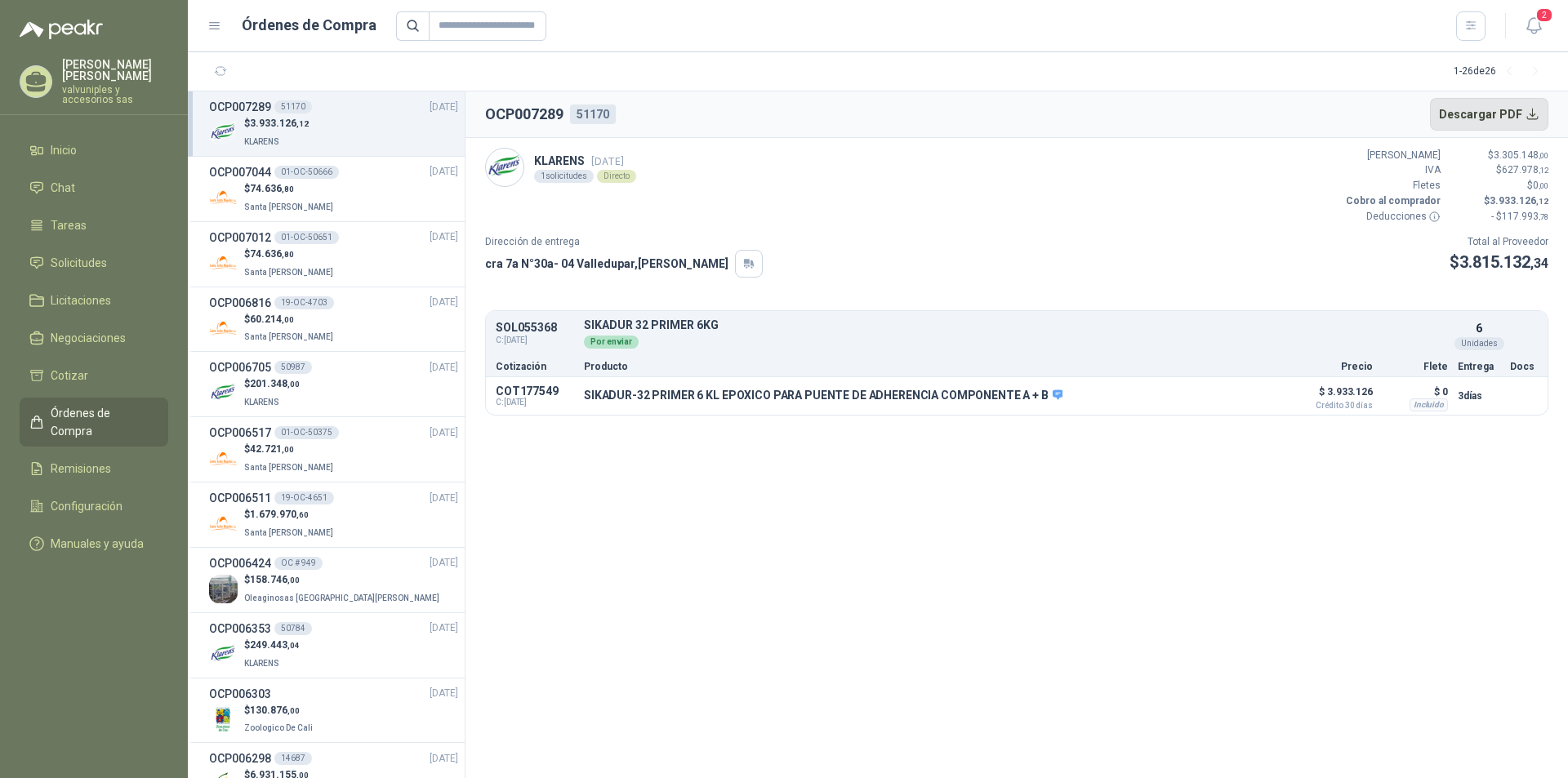
click at [1497, 114] on button "Descargar PDF" at bounding box center [1489, 115] width 119 height 33
click at [82, 459] on span "Remisiones" at bounding box center [81, 468] width 61 height 18
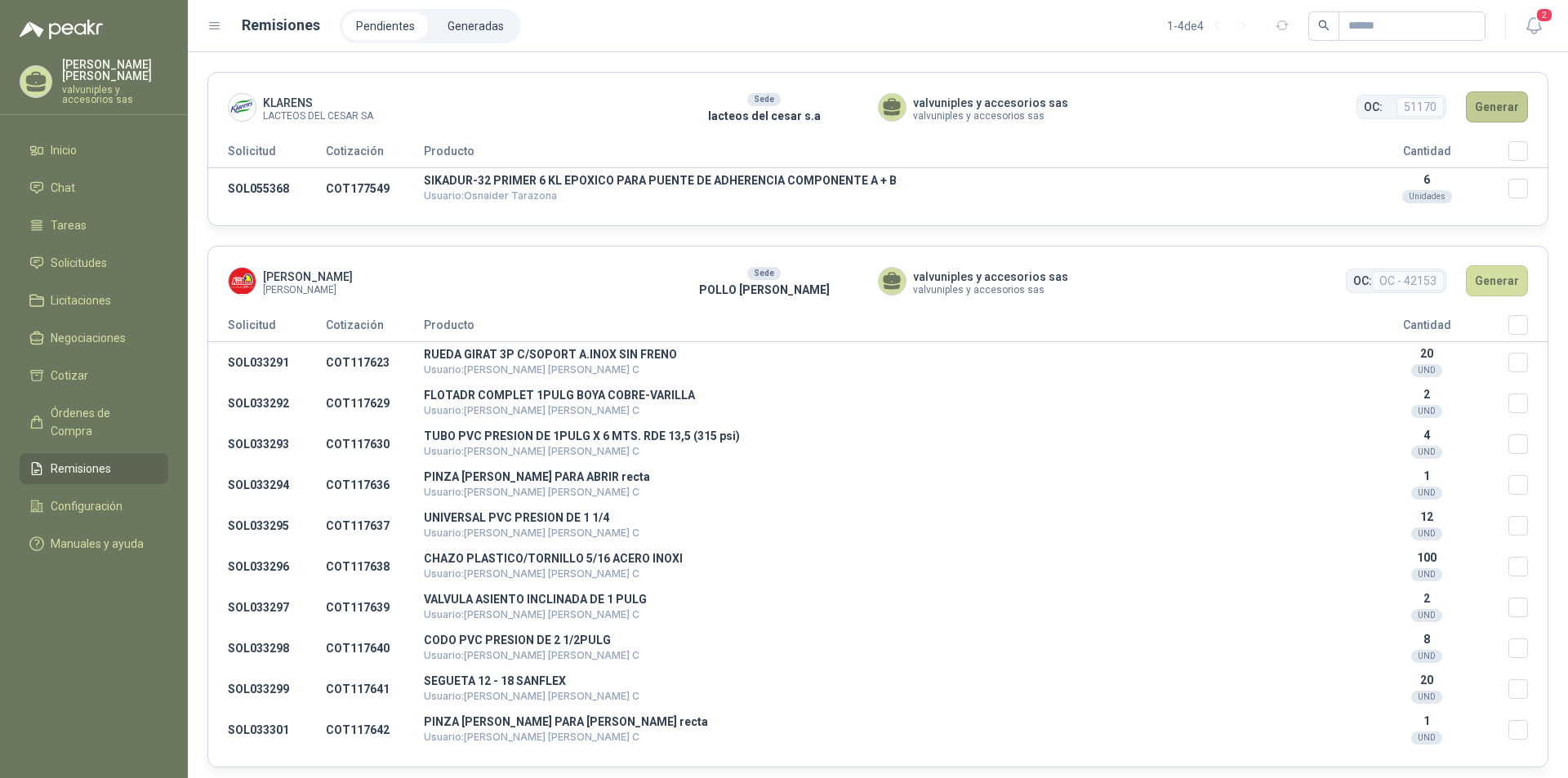
click at [1477, 98] on button "Generar" at bounding box center [1497, 107] width 62 height 31
click at [1472, 107] on button "Generar" at bounding box center [1497, 107] width 62 height 31
click at [1487, 105] on button "Generar" at bounding box center [1497, 107] width 62 height 31
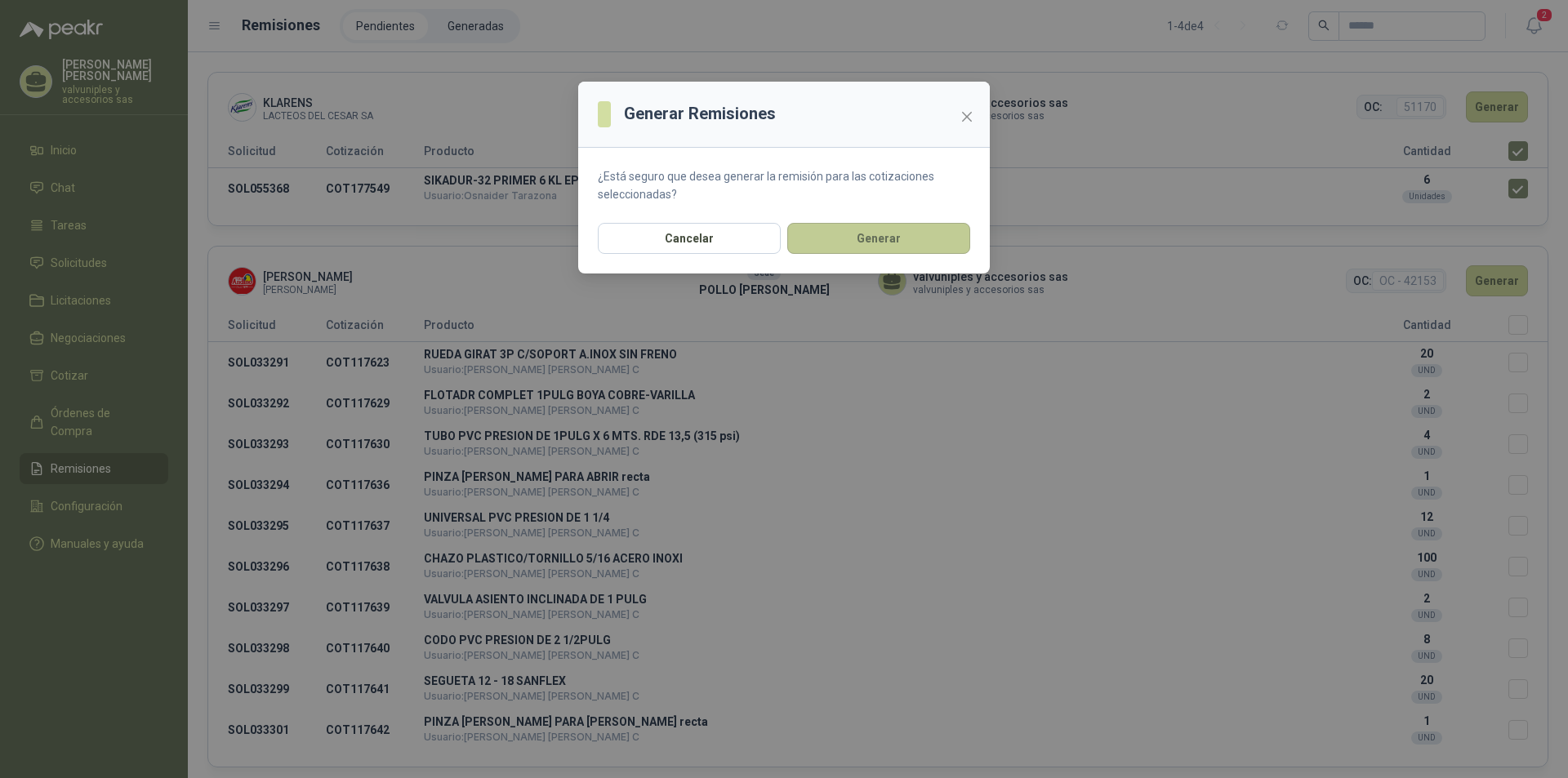
click at [859, 233] on button "Generar" at bounding box center [878, 238] width 183 height 31
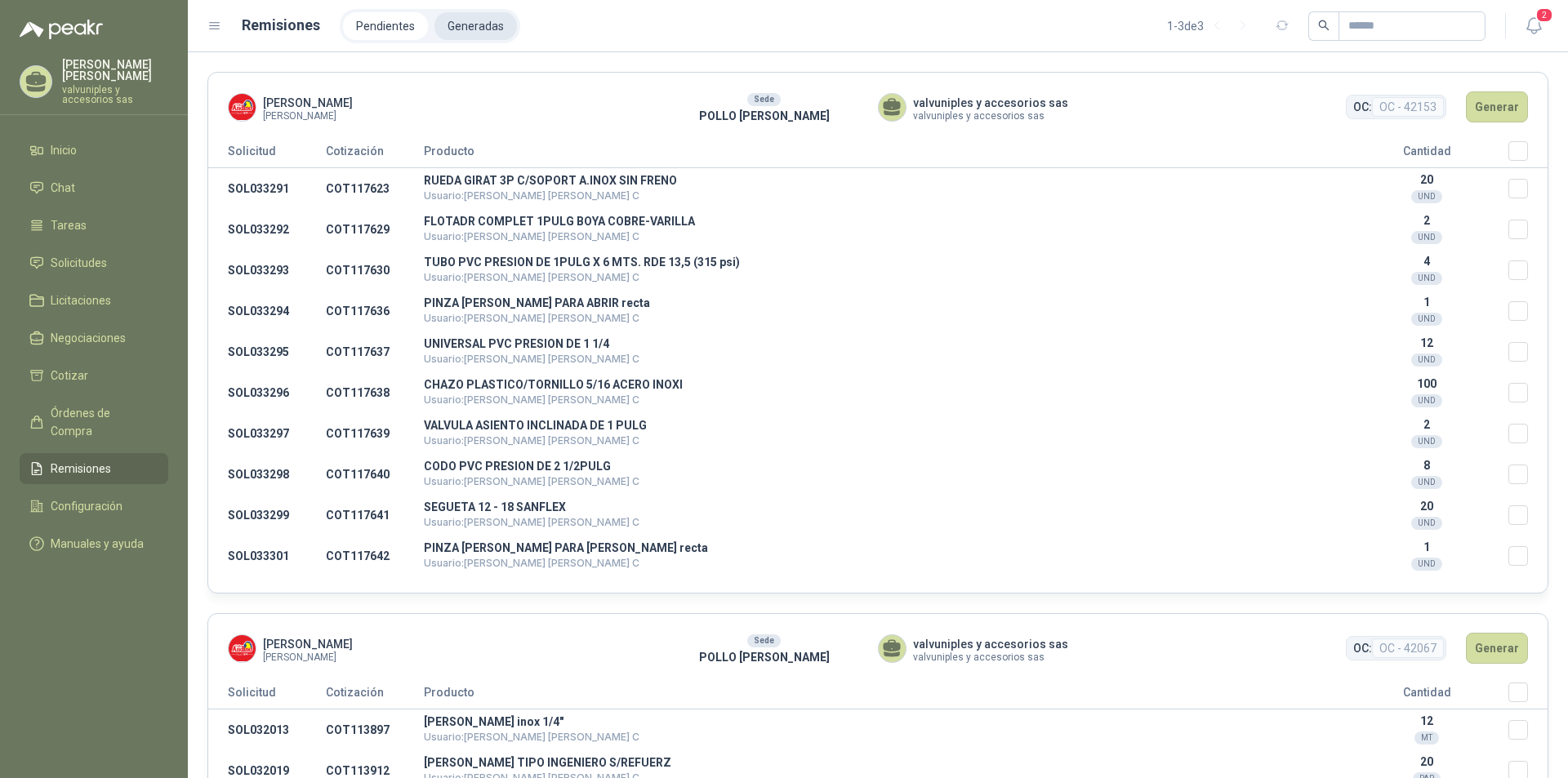
click at [475, 24] on li "Generadas" at bounding box center [476, 26] width 83 height 28
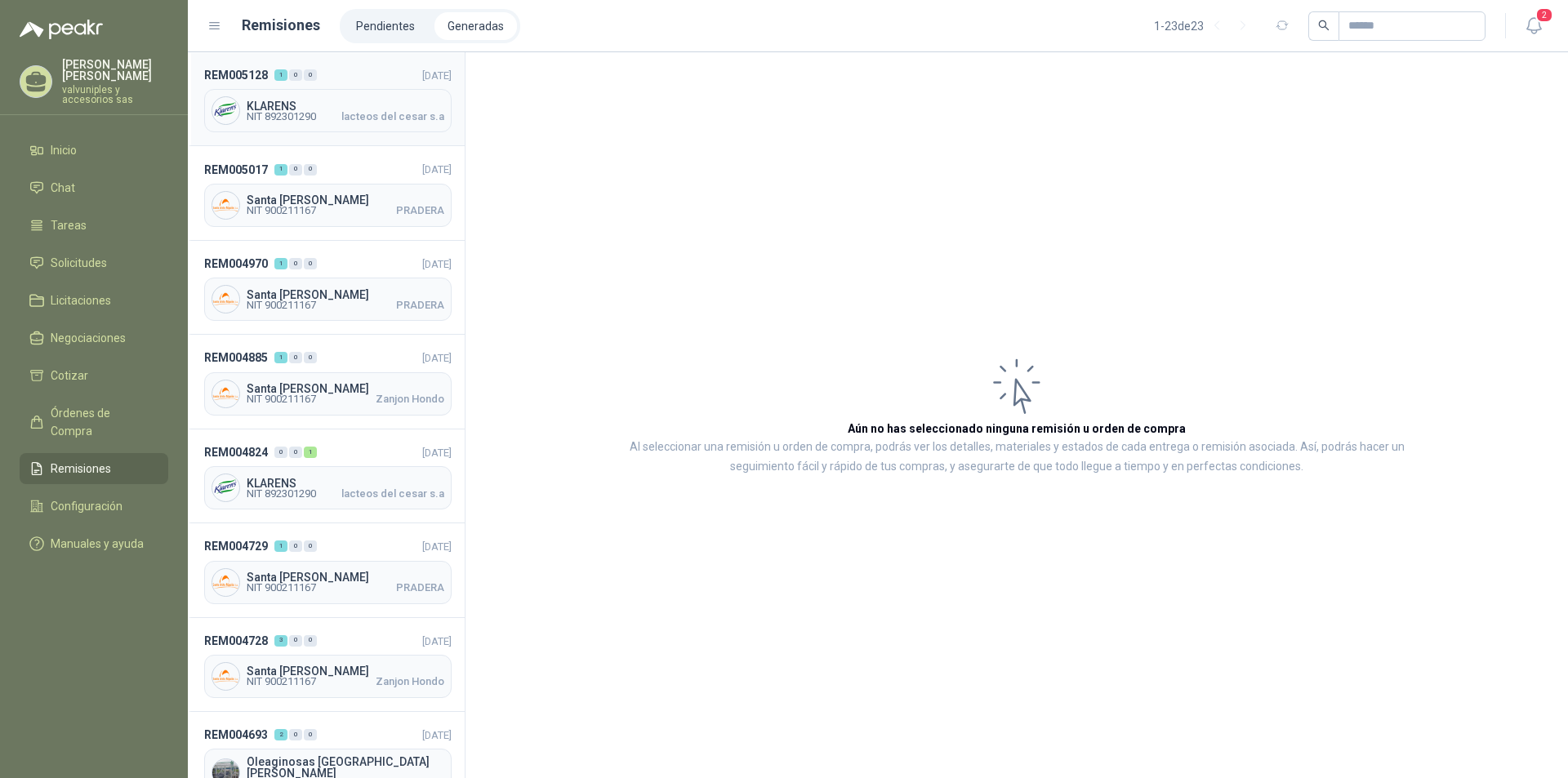
click at [327, 106] on span "KLARENS" at bounding box center [345, 106] width 197 height 12
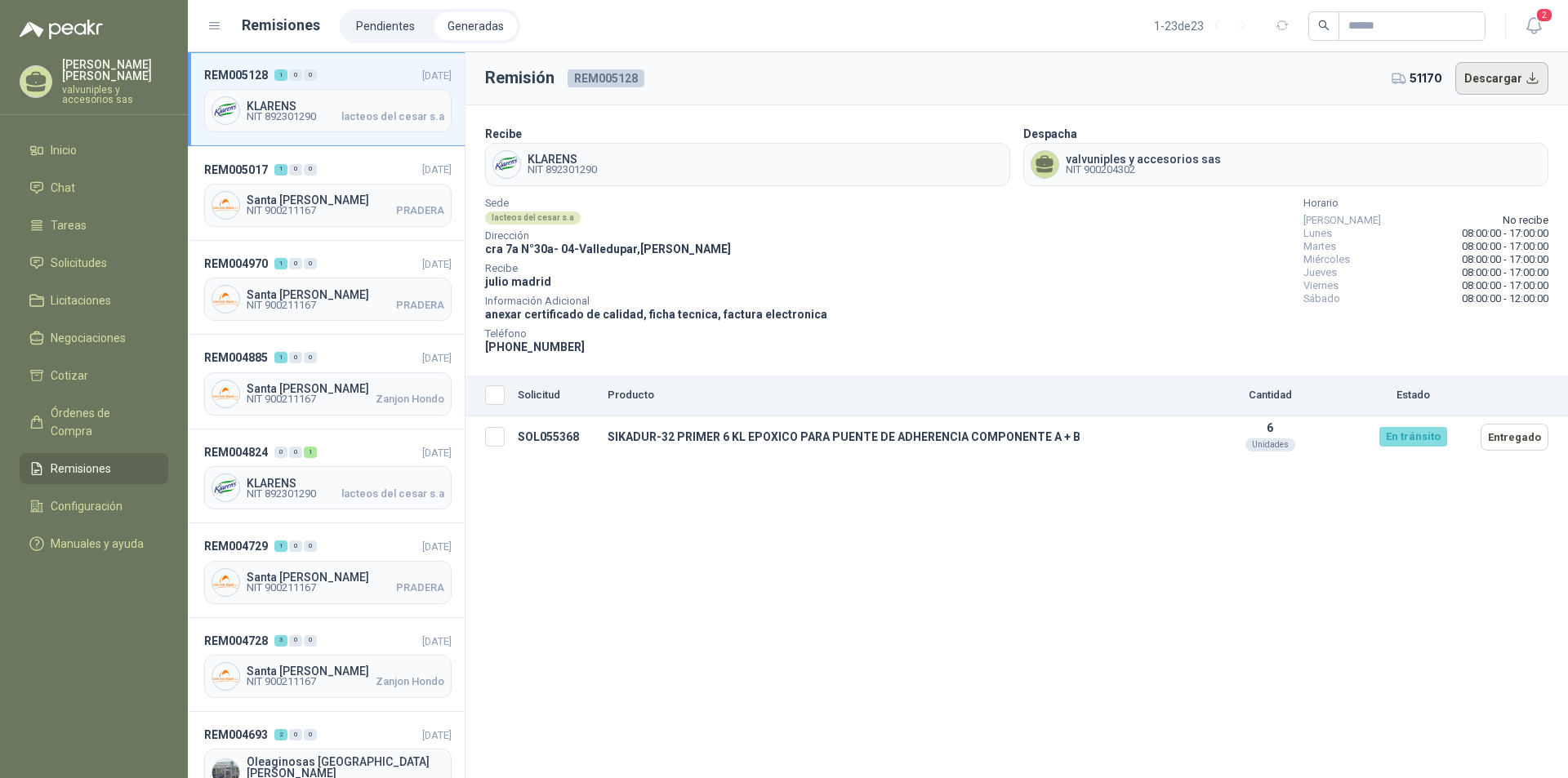
click at [1482, 77] on button "Descargar" at bounding box center [1502, 78] width 93 height 33
click at [269, 201] on span "Santa Anita Napoles" at bounding box center [345, 200] width 197 height 12
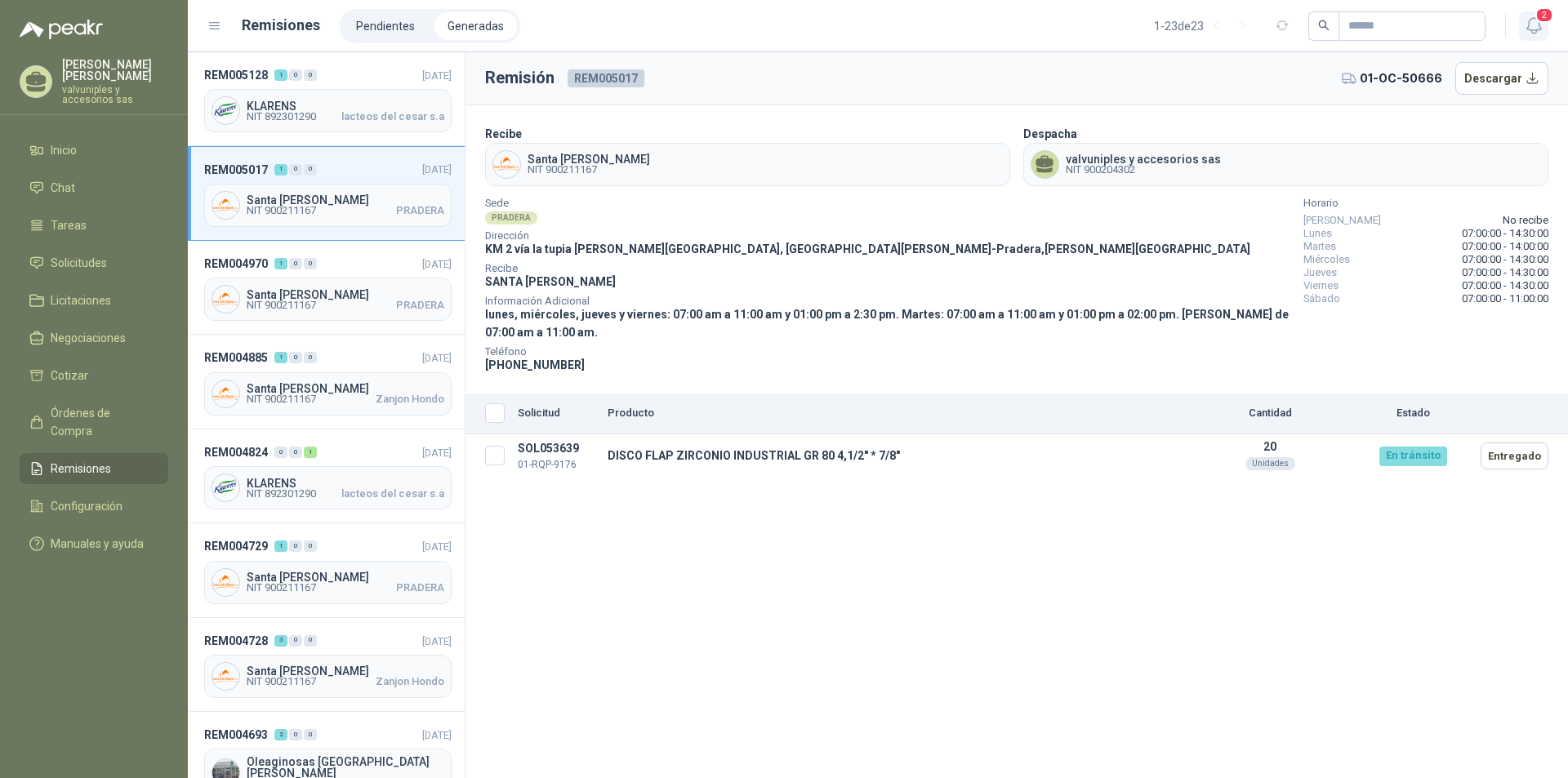
click at [1529, 26] on icon "button" at bounding box center [1533, 25] width 20 height 20
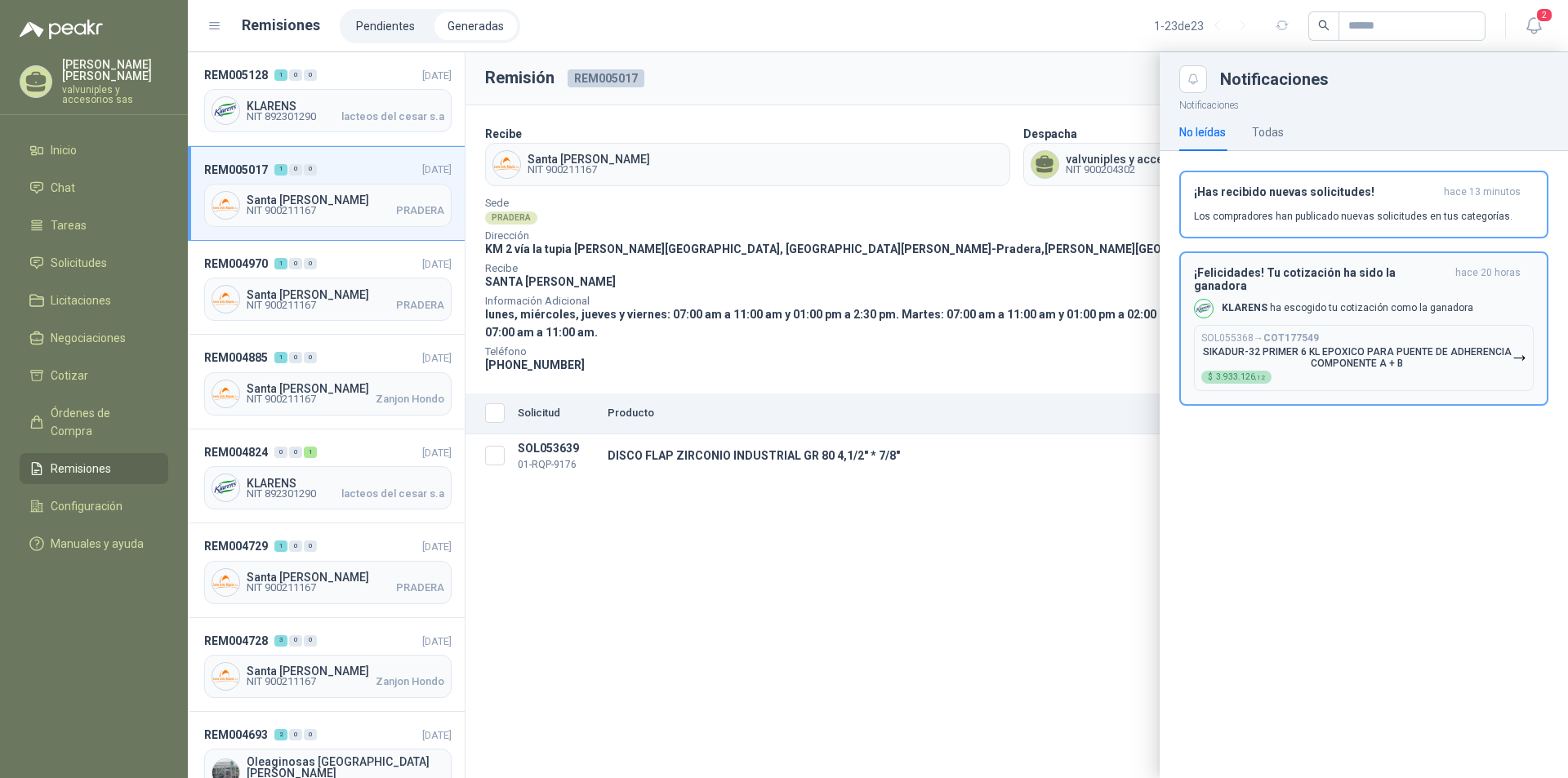
click at [1306, 280] on div "¡Felicidades! Tu cotización ha sido la ganadora hace 20 horas KLARENS ha escogi…" at bounding box center [1363, 328] width 340 height 125
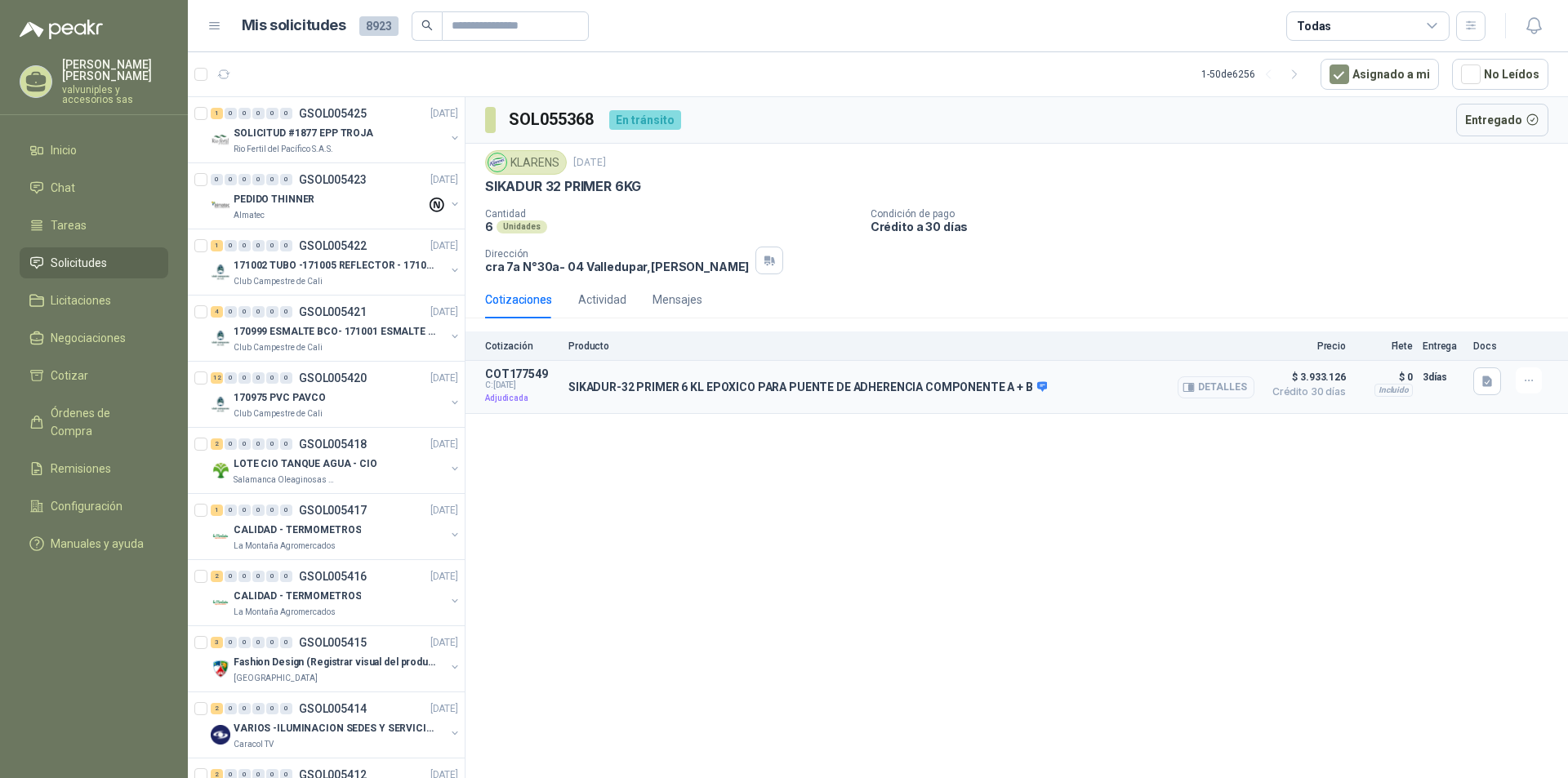
click at [1226, 385] on button "Detalles" at bounding box center [1215, 387] width 77 height 22
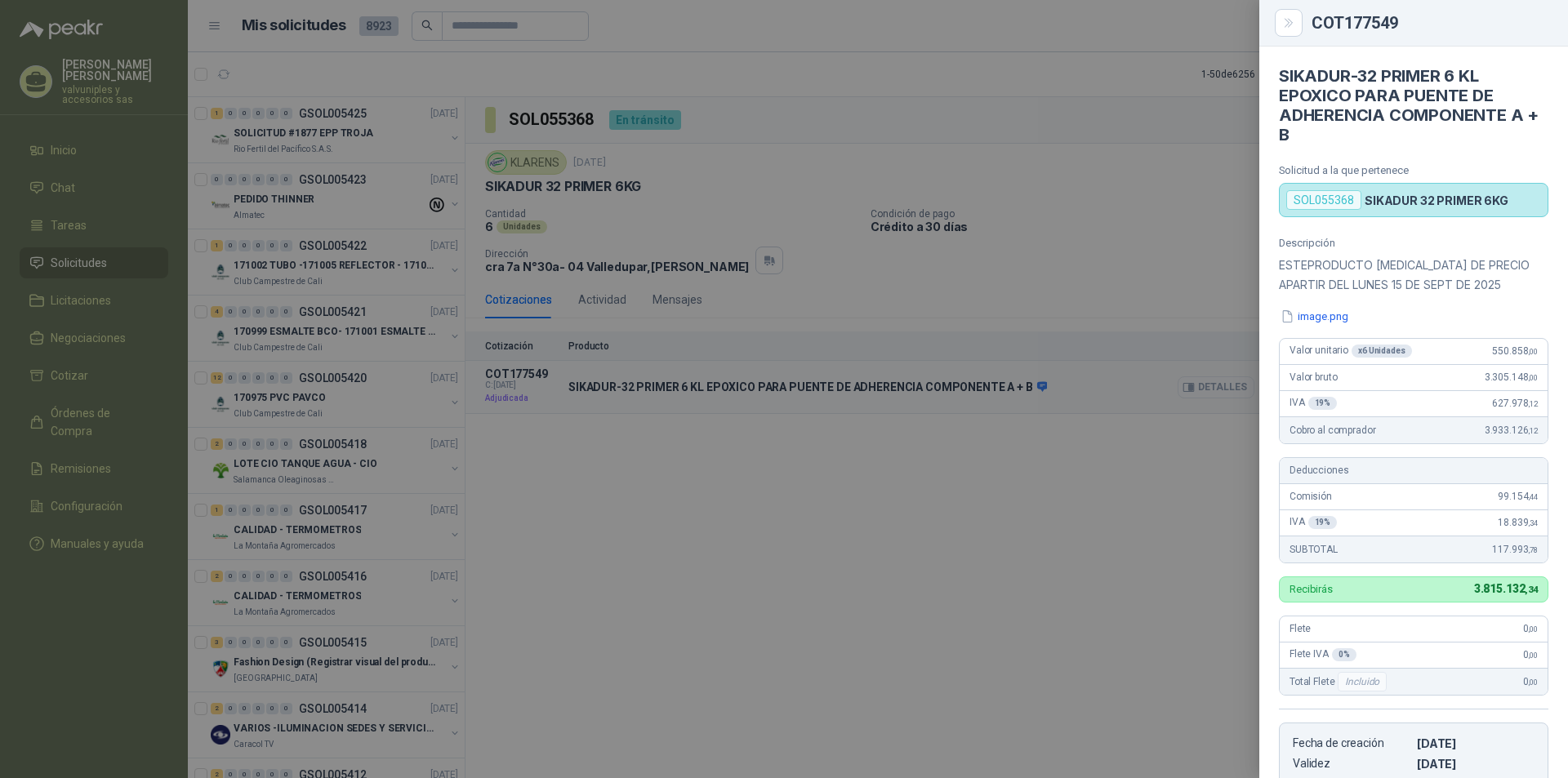
scroll to position [310, 0]
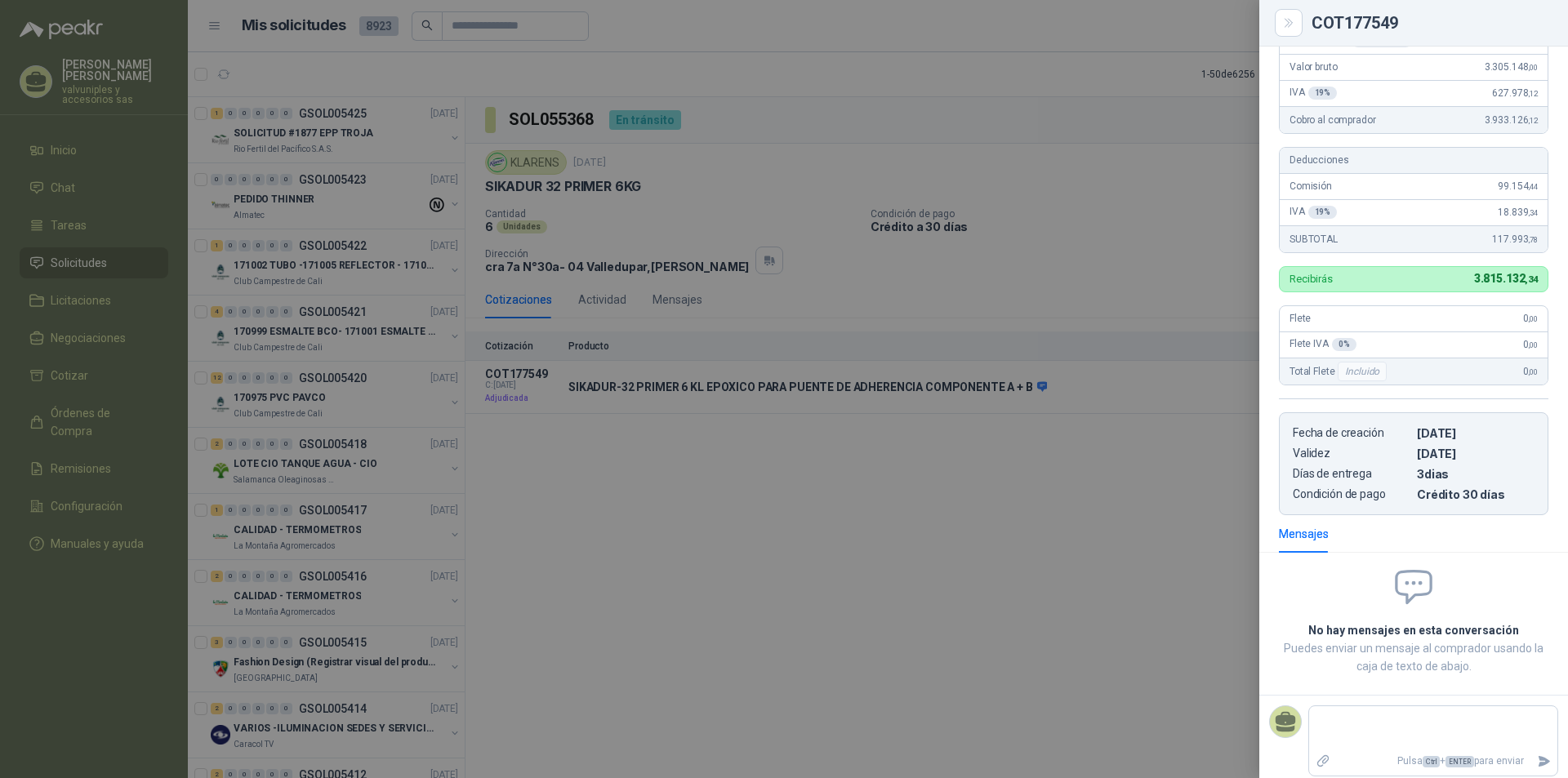
click at [954, 468] on div at bounding box center [784, 389] width 1568 height 778
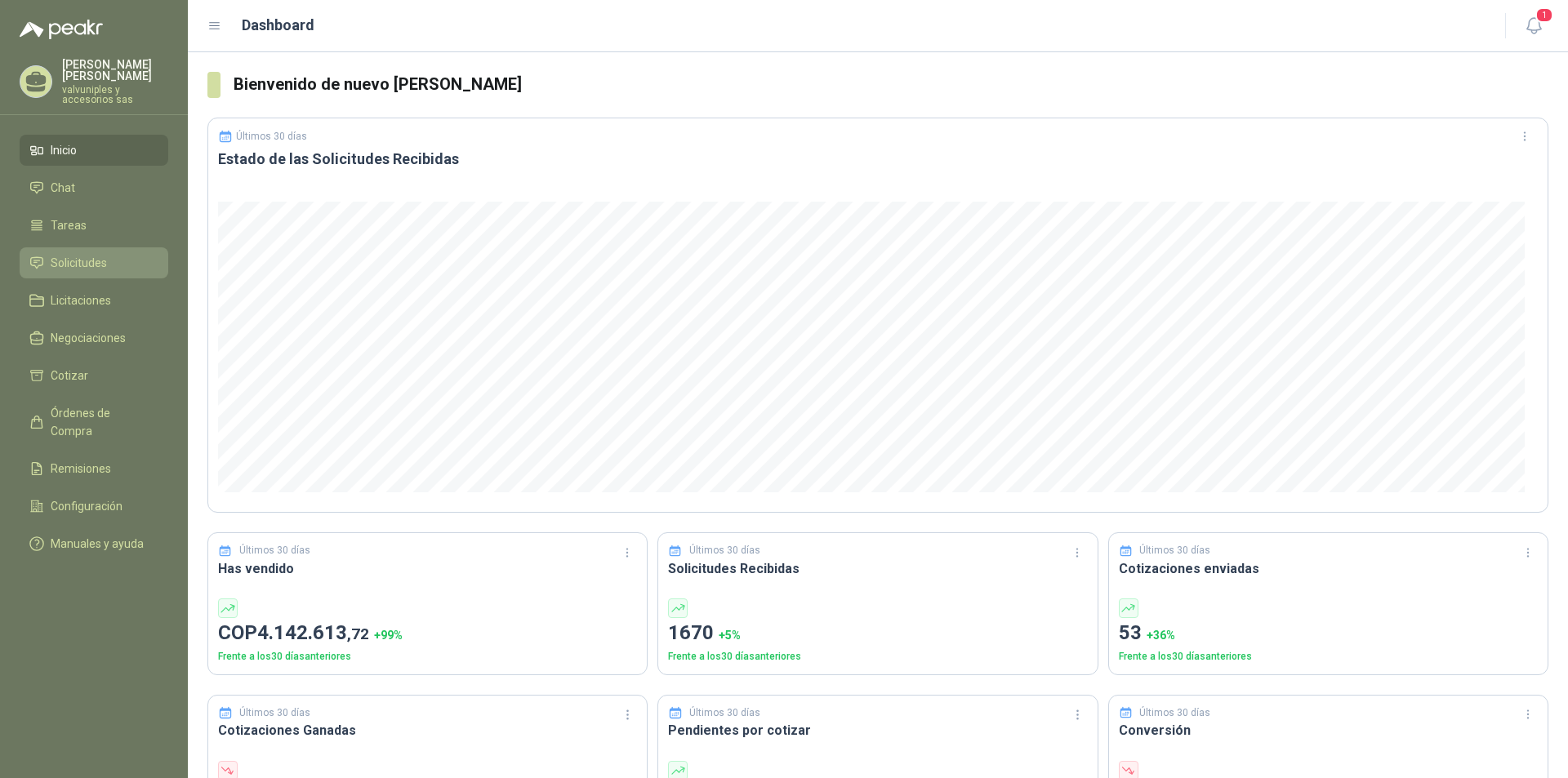
click at [92, 254] on span "Solicitudes" at bounding box center [79, 263] width 56 height 18
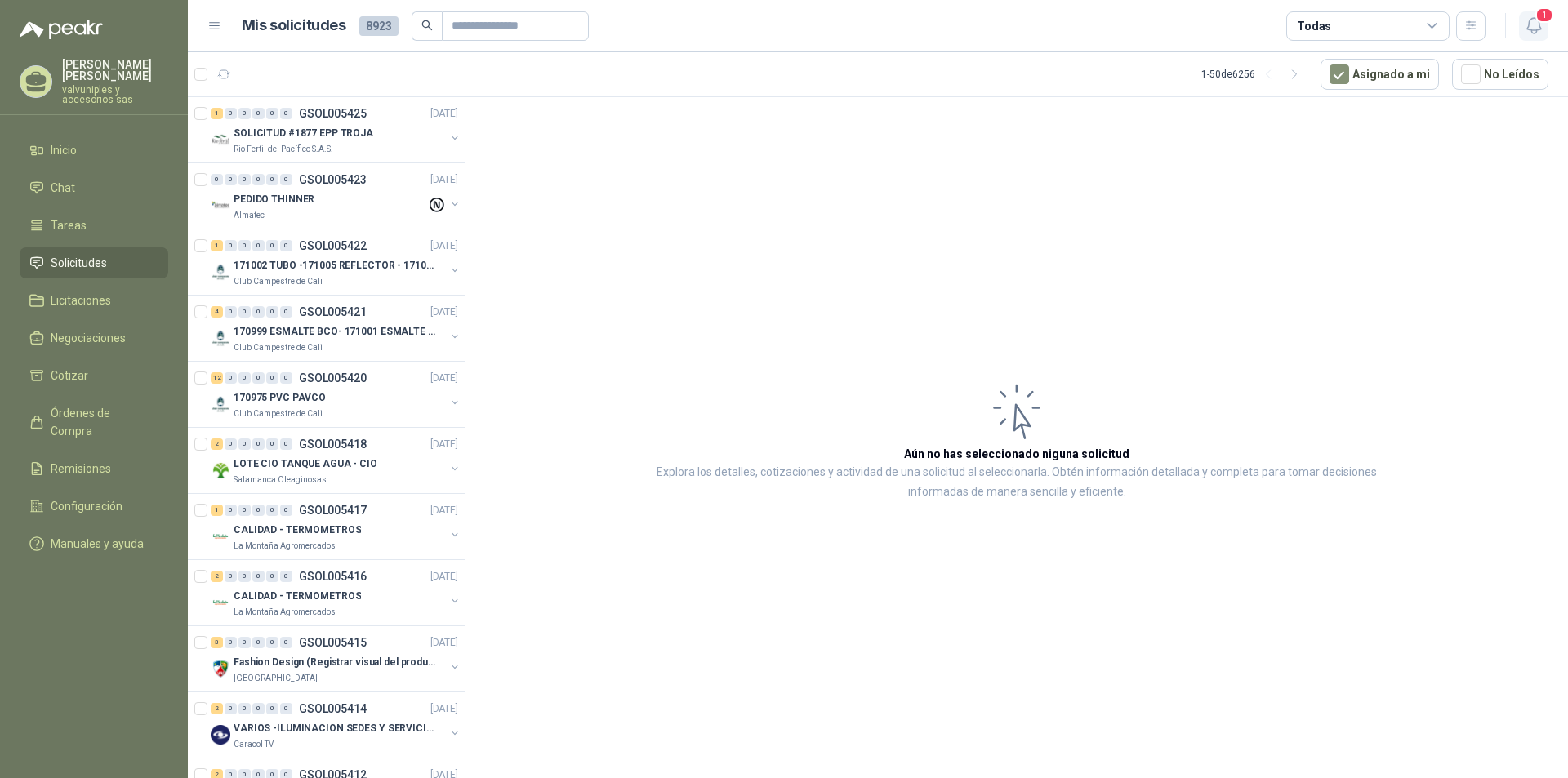
click at [1534, 23] on icon "button" at bounding box center [1533, 25] width 20 height 20
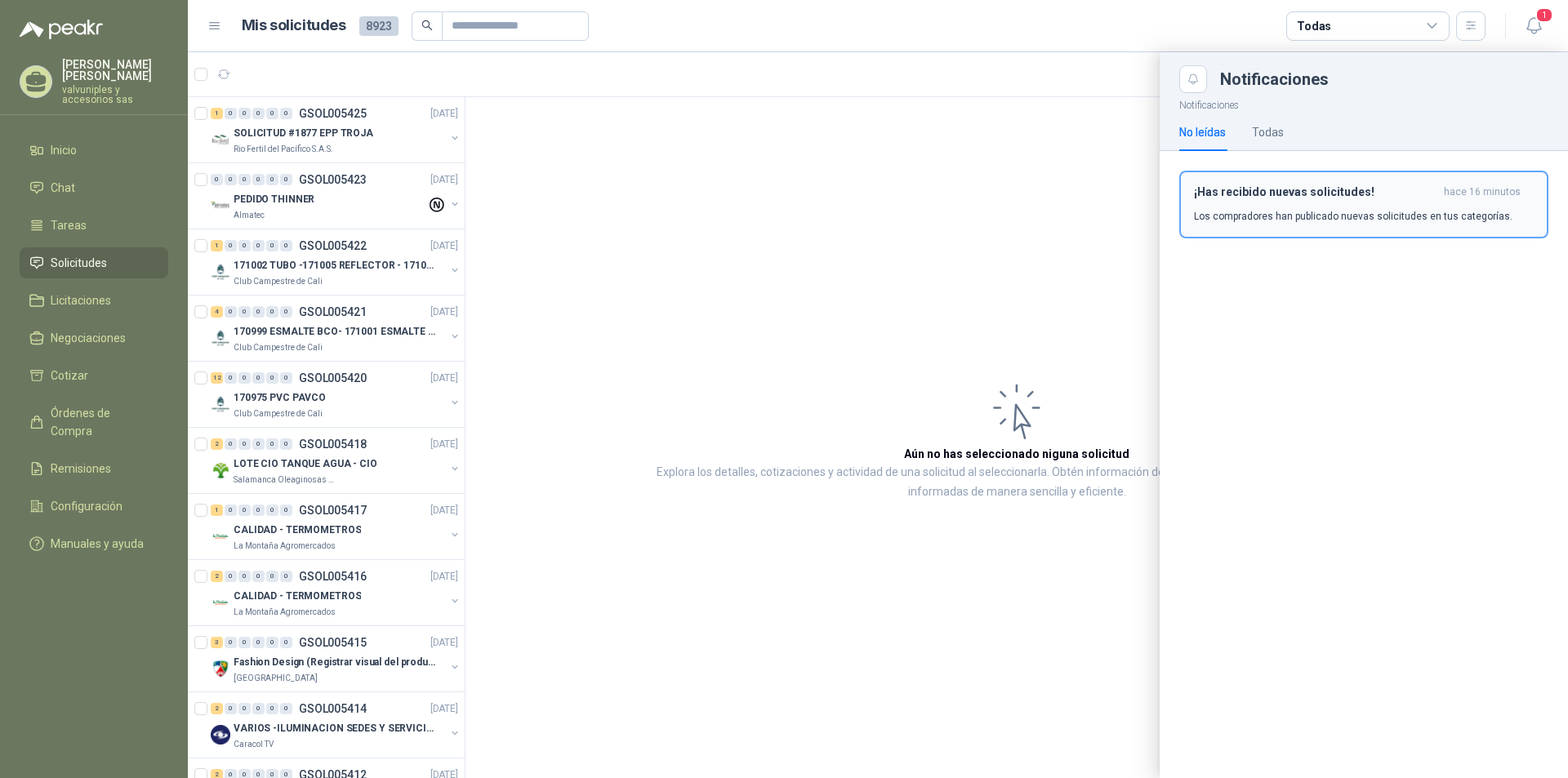
click at [1283, 190] on h3 "¡Has recibido nuevas solicitudes!" at bounding box center [1315, 192] width 244 height 13
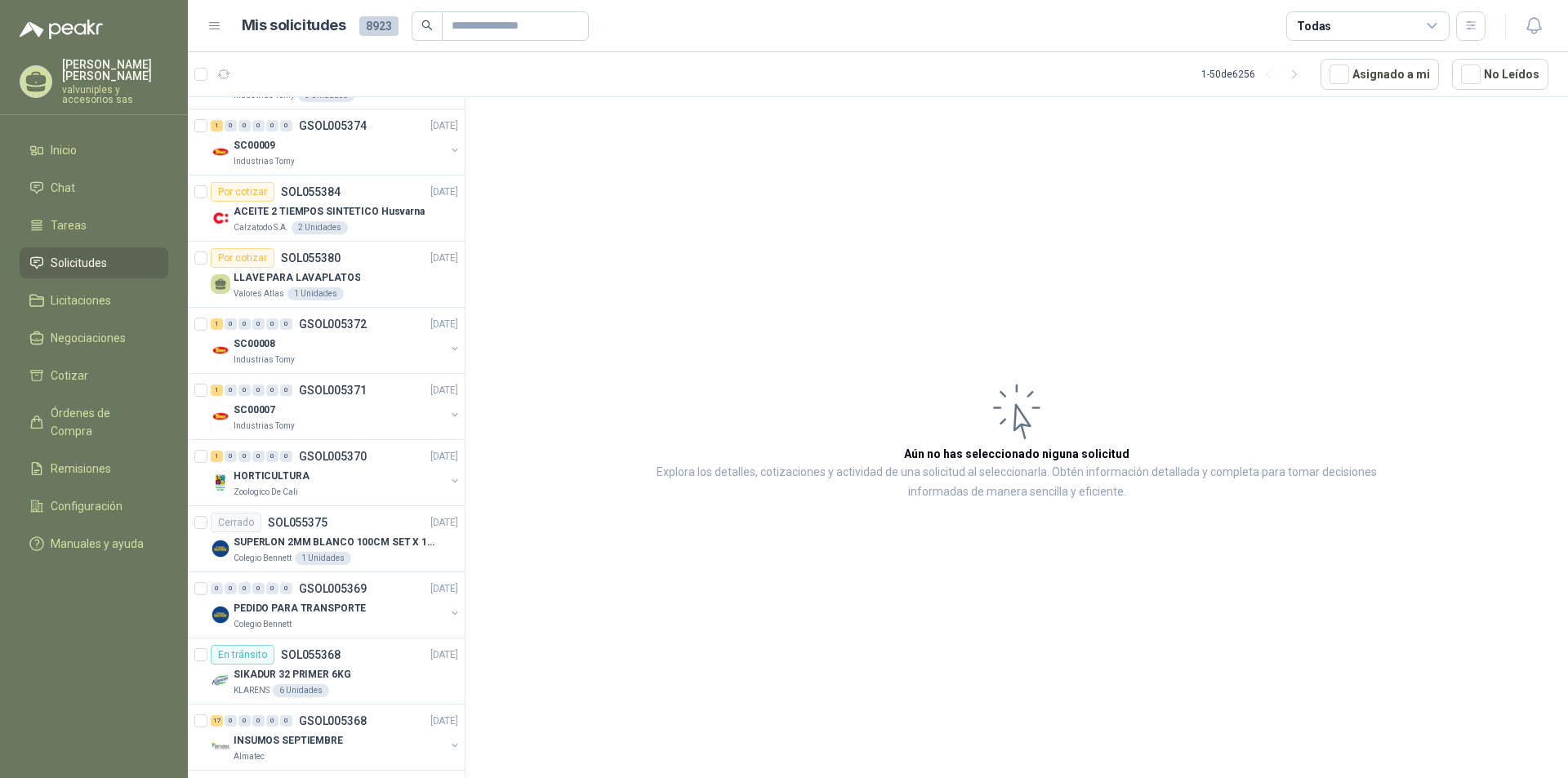
scroll to position [1387, 0]
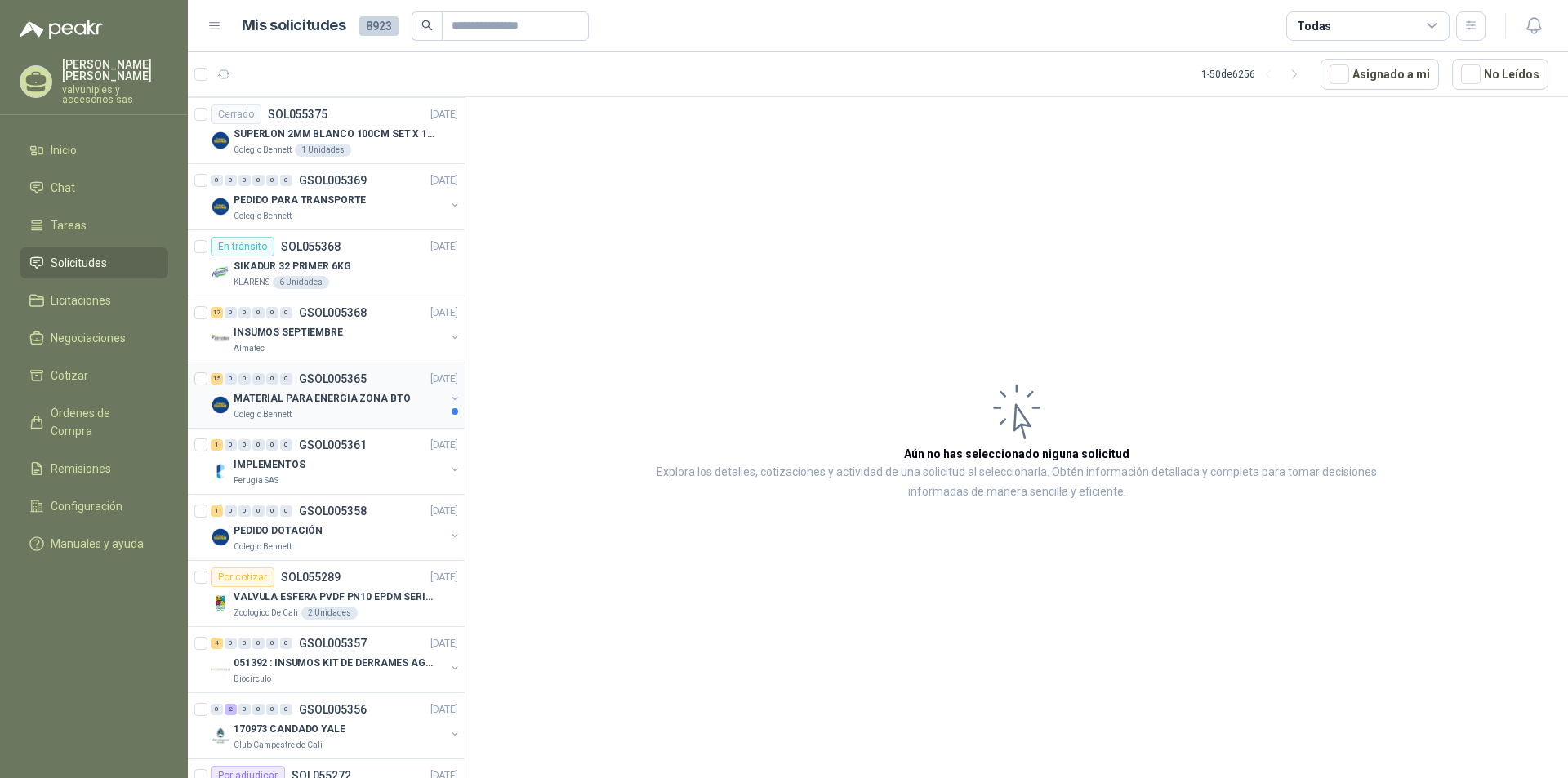
click at [316, 389] on div "MATERIAL PARA ENERGIA ZONA BTO" at bounding box center [339, 398] width 212 height 19
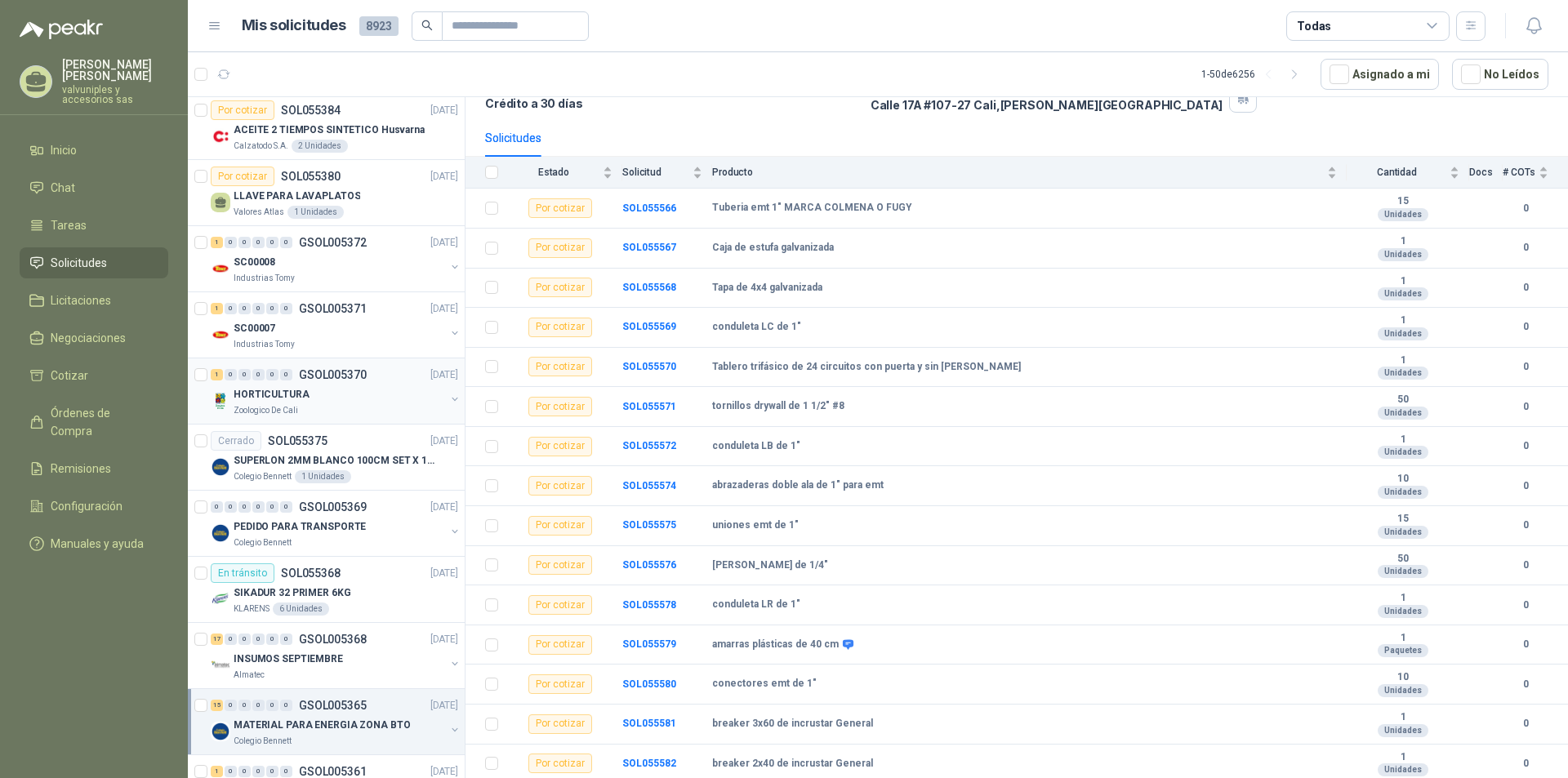
scroll to position [1225, 0]
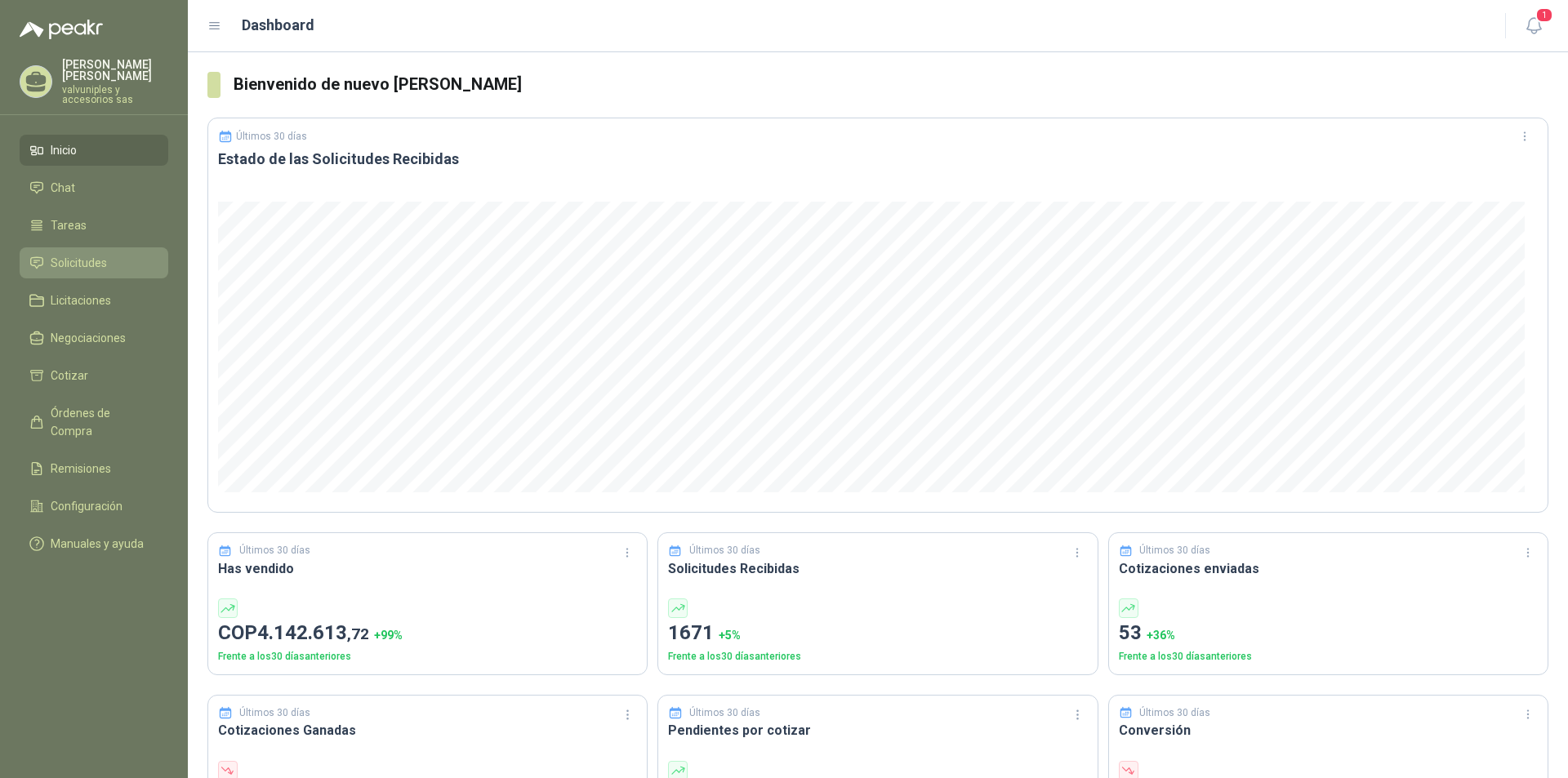
click at [63, 254] on span "Solicitudes" at bounding box center [79, 263] width 56 height 18
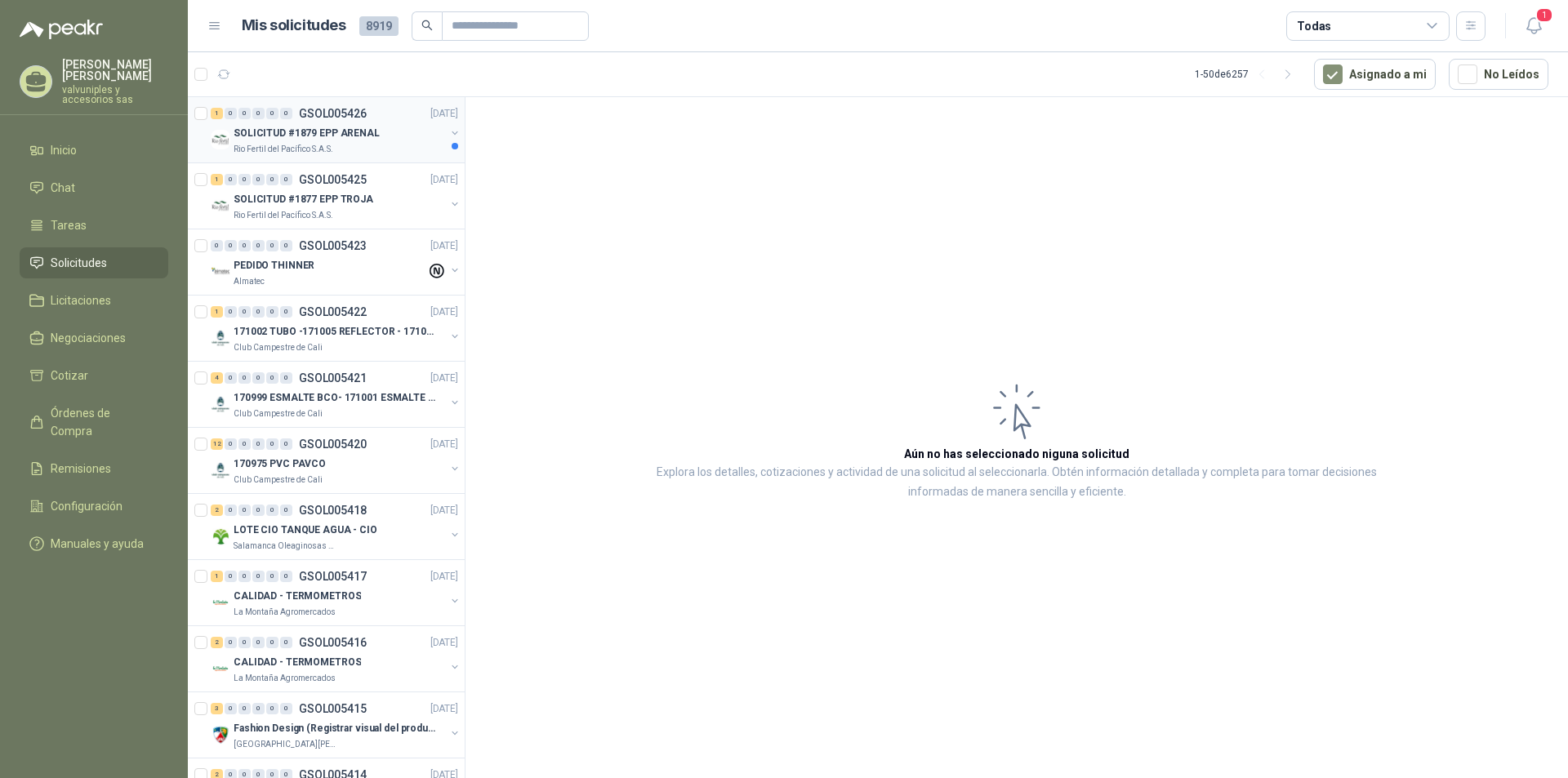
click at [311, 126] on p "SOLICITUD #1879 EPP ARENAL" at bounding box center [306, 134] width 146 height 15
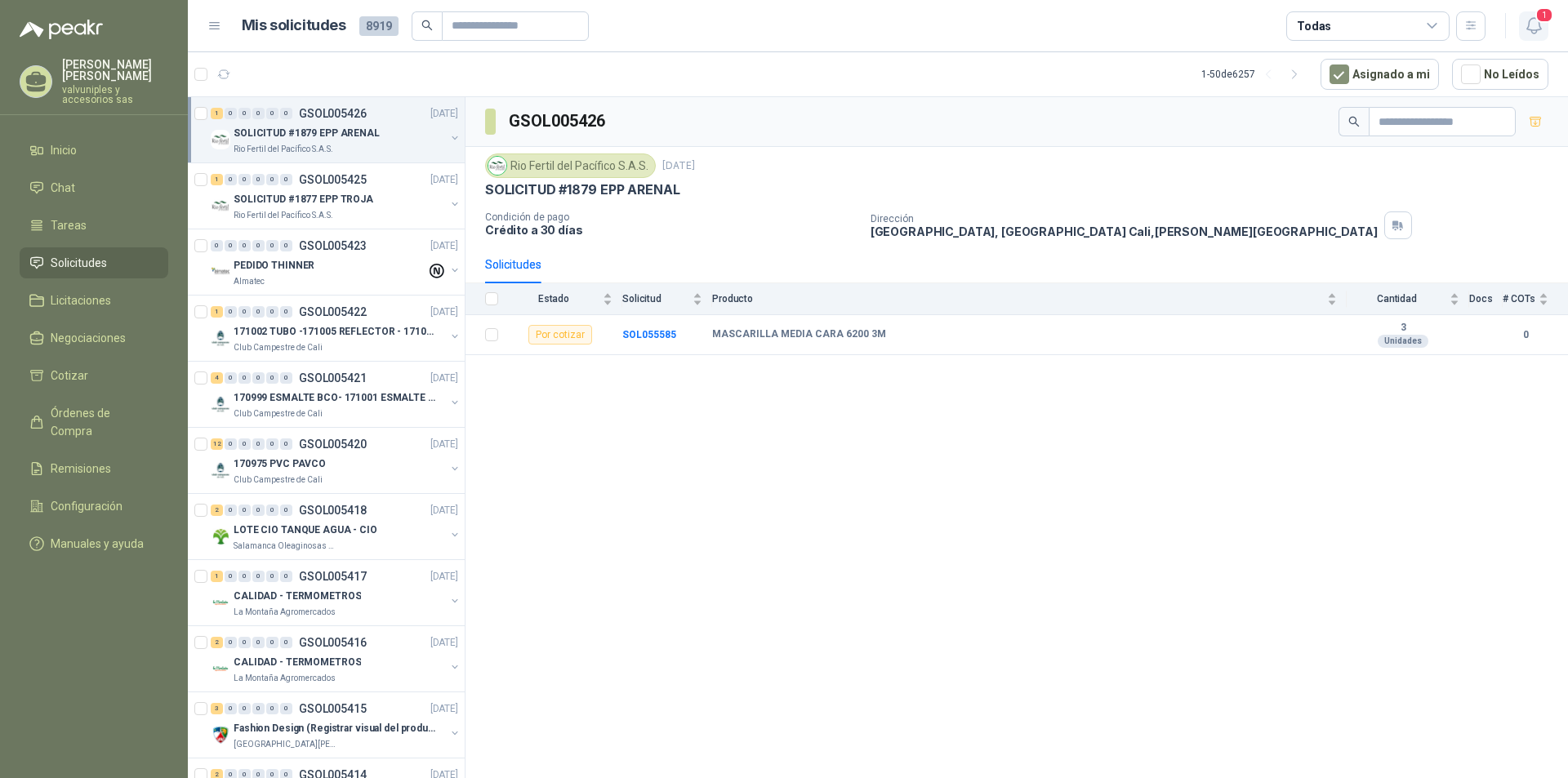
click at [1544, 22] on span "1" at bounding box center [1544, 15] width 18 height 15
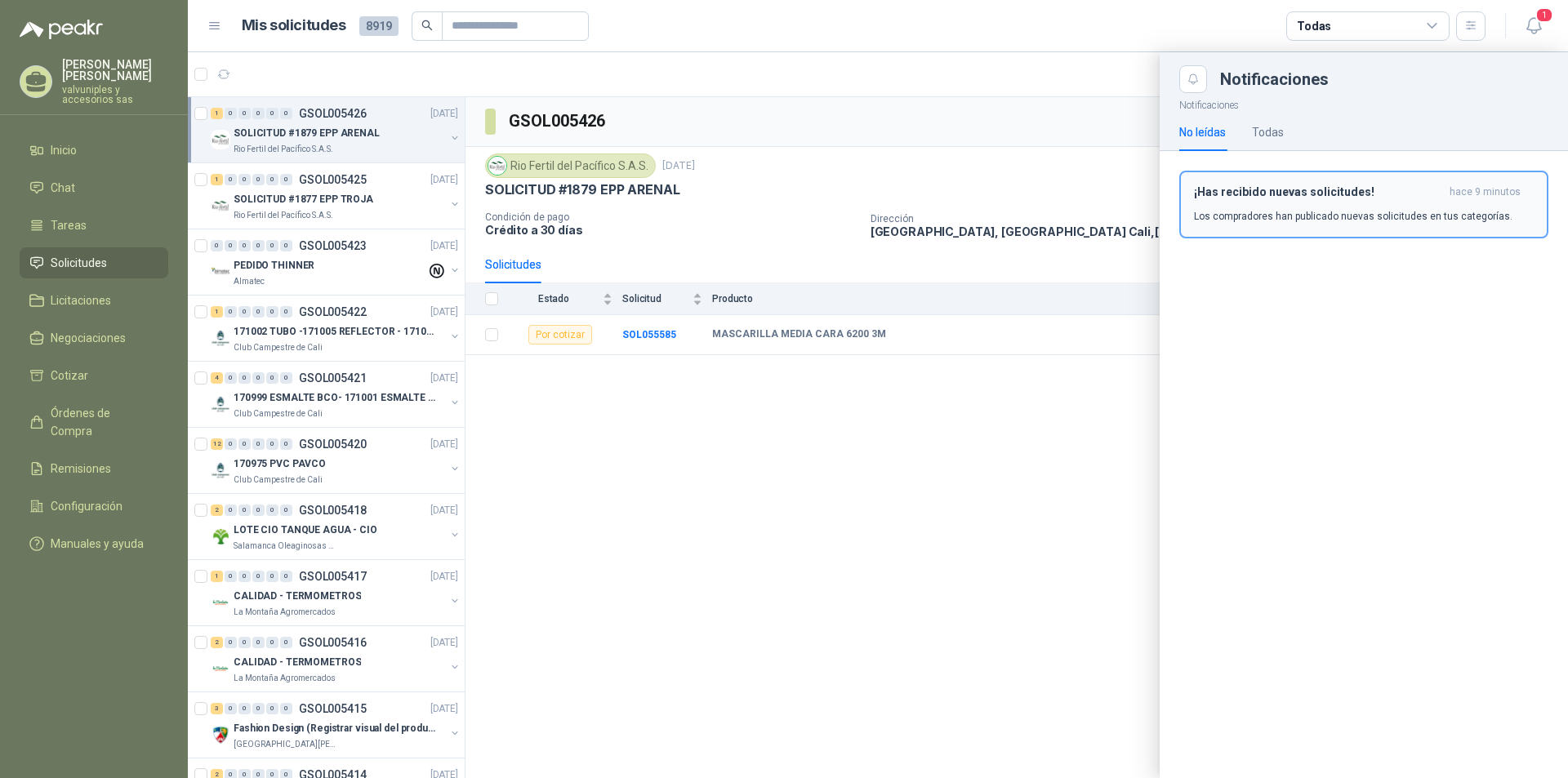
click at [1240, 190] on h3 "¡Has recibido nuevas solicitudes!" at bounding box center [1318, 192] width 249 height 13
